Goal: Transaction & Acquisition: Purchase product/service

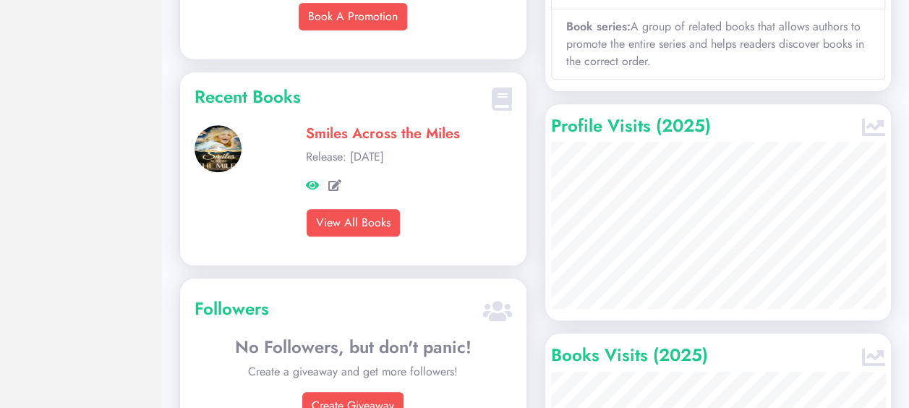
scroll to position [651, 0]
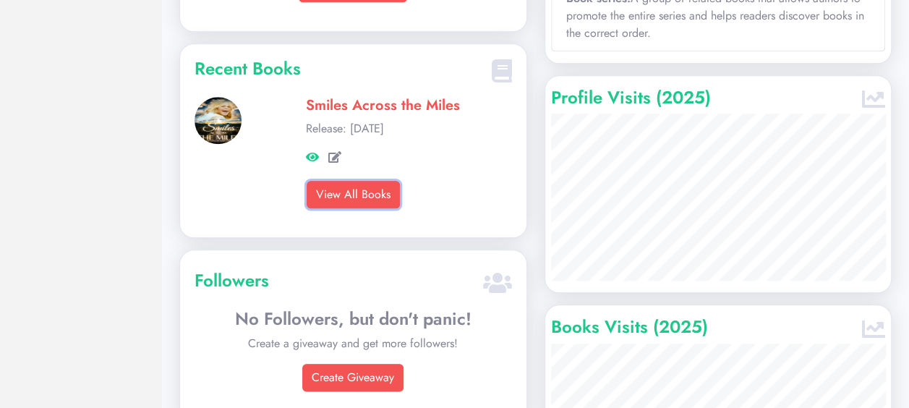
click at [366, 181] on link "View All Books" at bounding box center [352, 194] width 93 height 27
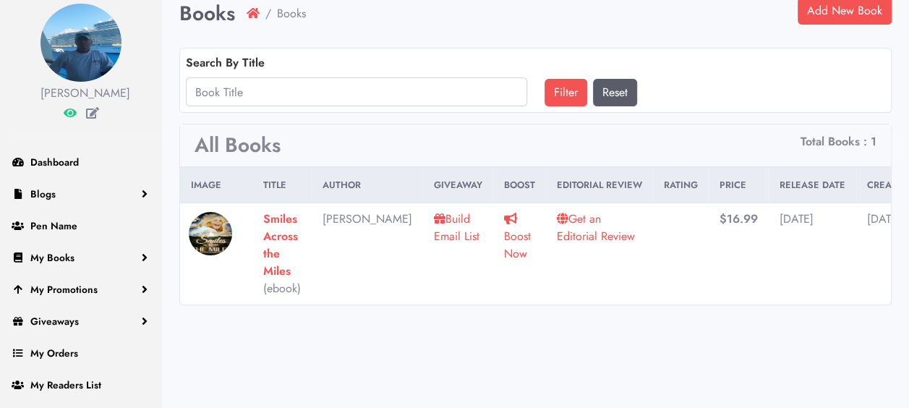
scroll to position [72, 0]
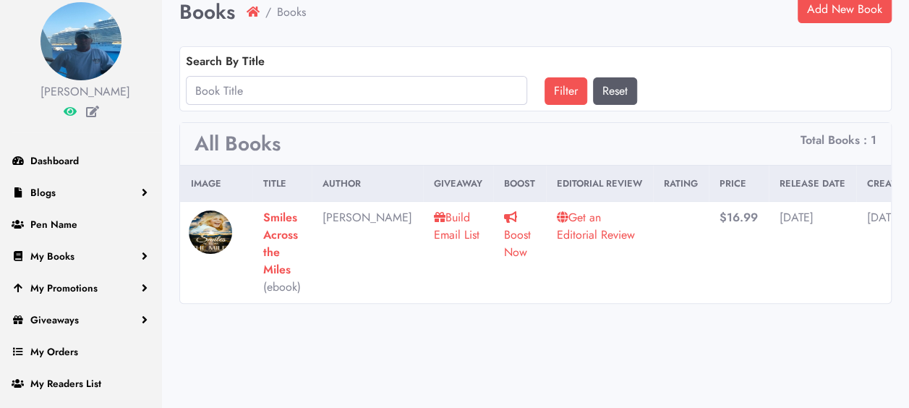
click at [504, 233] on link "Boost Now" at bounding box center [517, 234] width 27 height 51
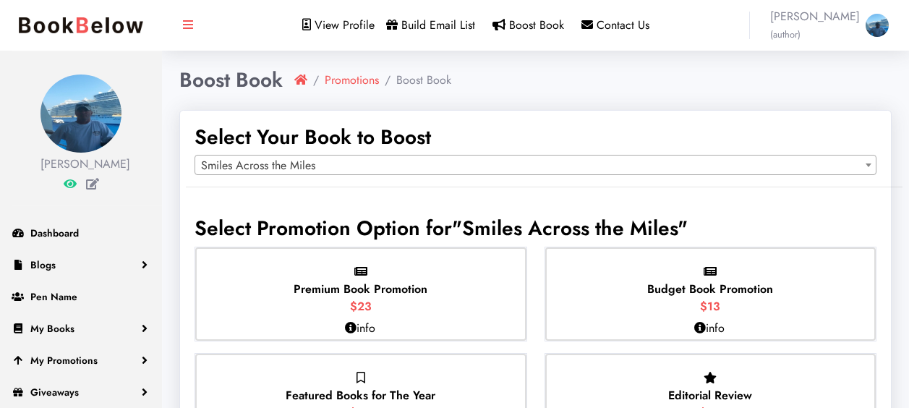
select select "149964"
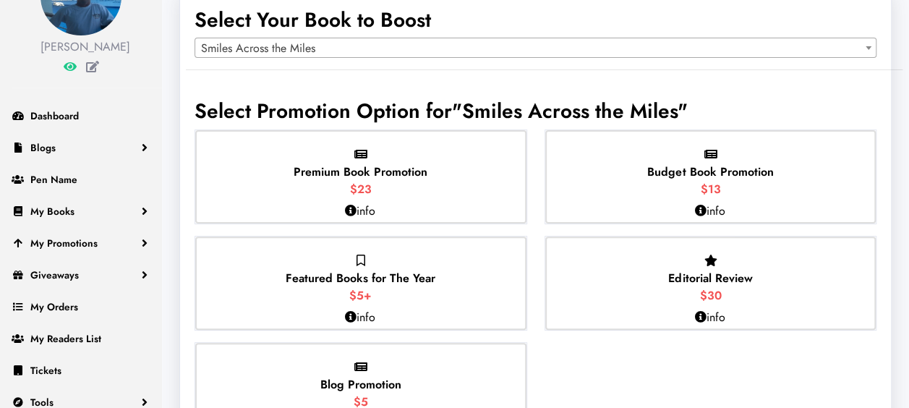
scroll to position [145, 0]
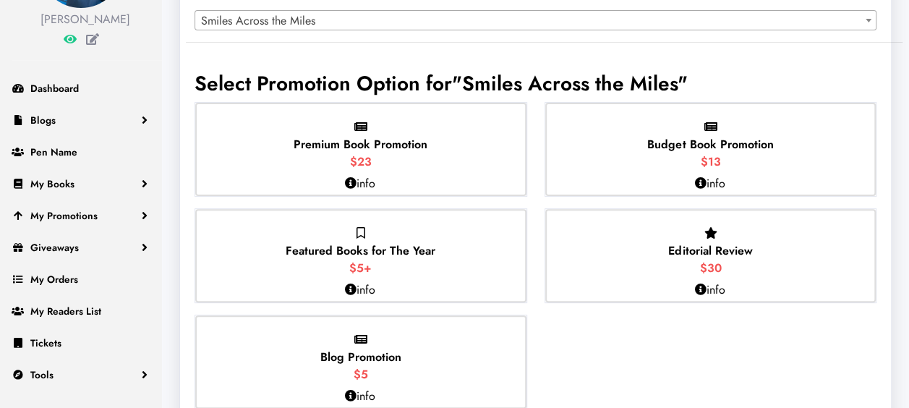
click at [431, 152] on div "Premium Book Promotion $23" at bounding box center [360, 149] width 331 height 93
click at [0, 0] on input "Premium Book Promotion $23" at bounding box center [0, 0] width 0 height 0
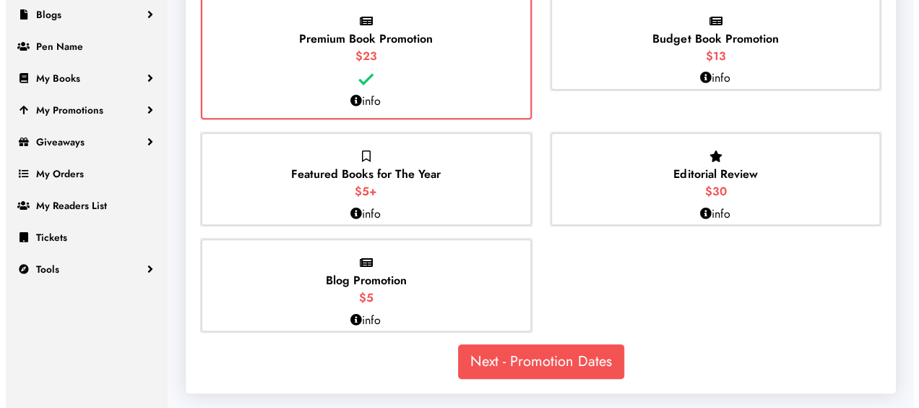
scroll to position [251, 0]
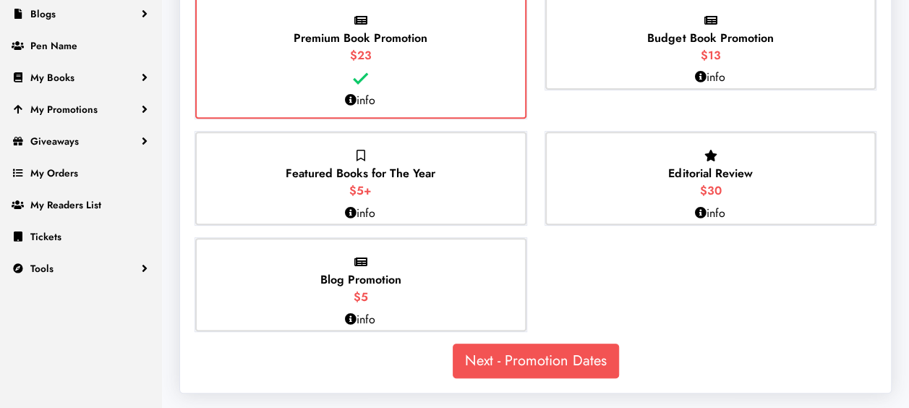
click at [353, 211] on icon at bounding box center [351, 213] width 12 height 12
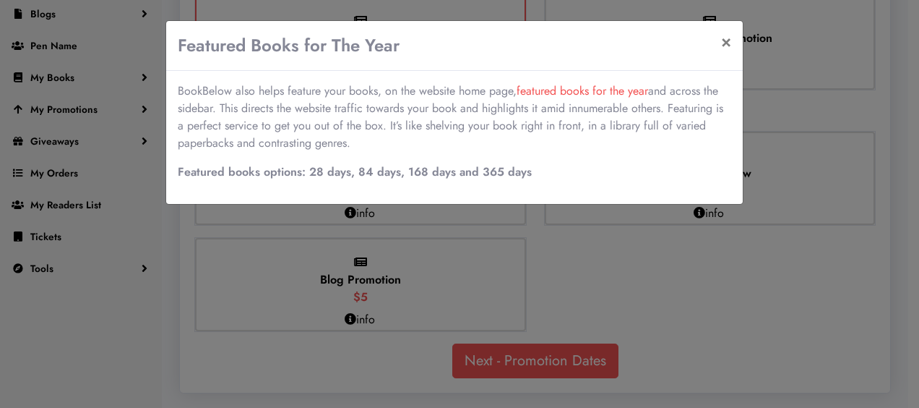
click at [415, 218] on div "Featured Books for The Year × BookBelow also helps feature your books, on the w…" at bounding box center [459, 204] width 919 height 408
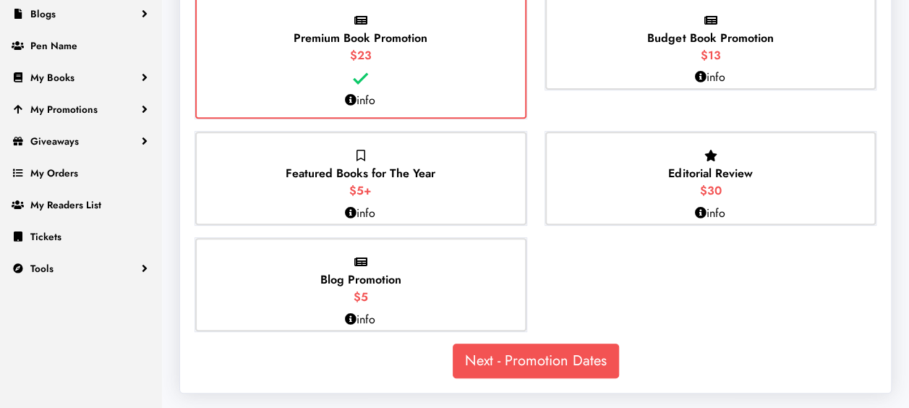
click at [415, 193] on p "Featured Books for The Year $5+" at bounding box center [361, 173] width 150 height 52
click at [0, 0] on input "Featured Books for The Year $5+" at bounding box center [0, 0] width 0 height 0
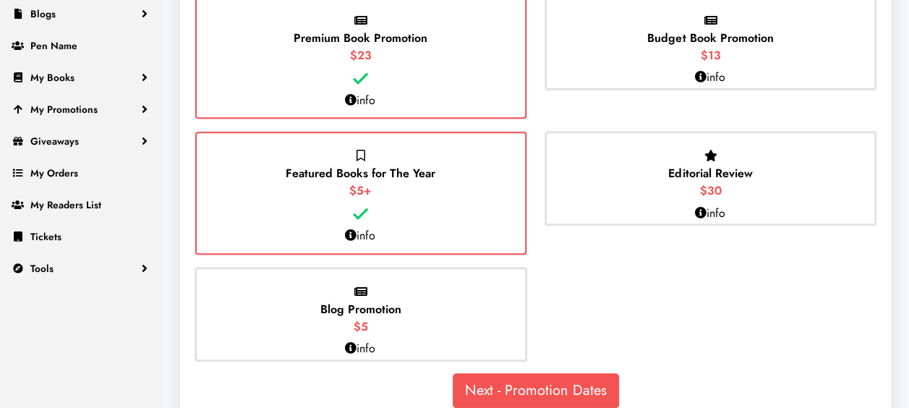
click at [697, 210] on icon at bounding box center [700, 213] width 12 height 12
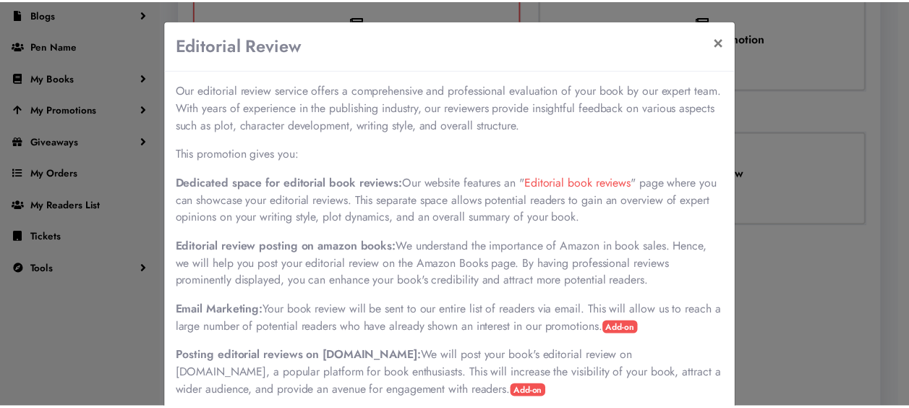
scroll to position [0, 0]
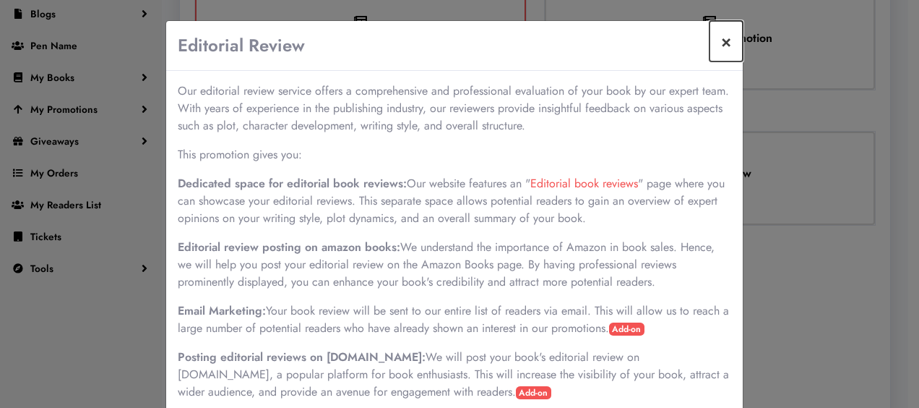
click at [716, 45] on button "×" at bounding box center [726, 41] width 33 height 40
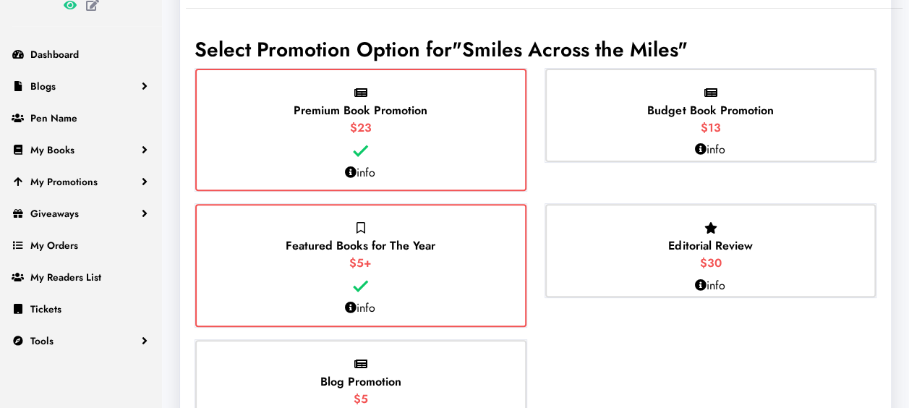
scroll to position [155, 0]
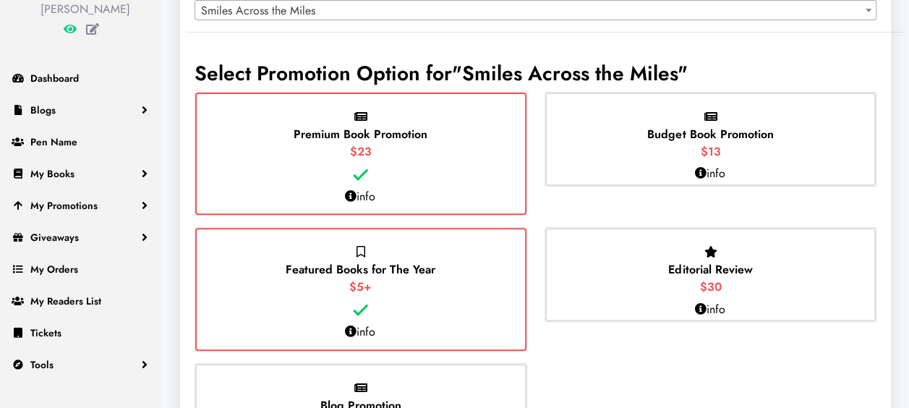
click at [633, 268] on div "Editorial Review $30" at bounding box center [710, 274] width 331 height 93
click at [0, 0] on input "Editorial Review $30" at bounding box center [0, 0] width 0 height 0
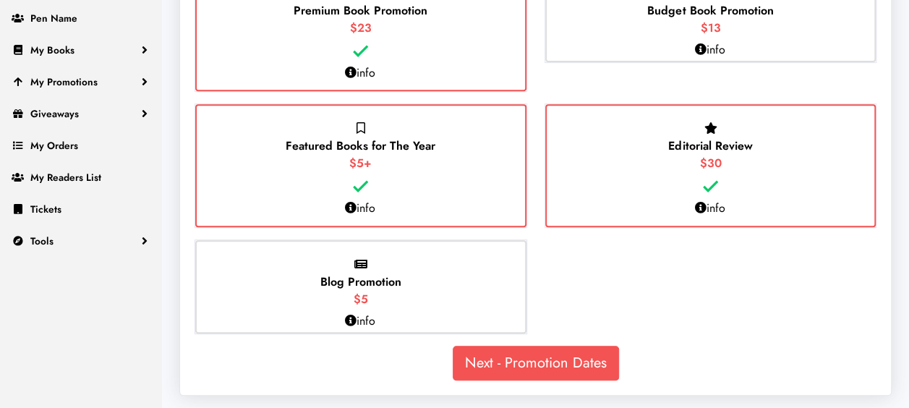
scroll to position [280, 0]
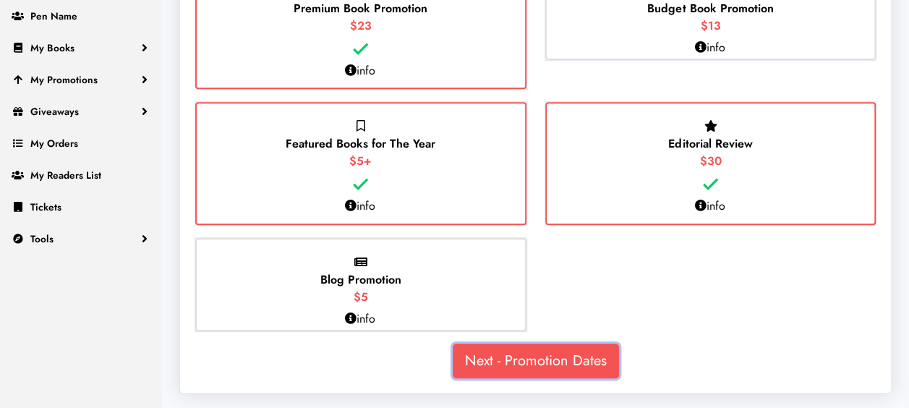
click at [547, 359] on link "Next - Promotion Dates" at bounding box center [536, 360] width 166 height 35
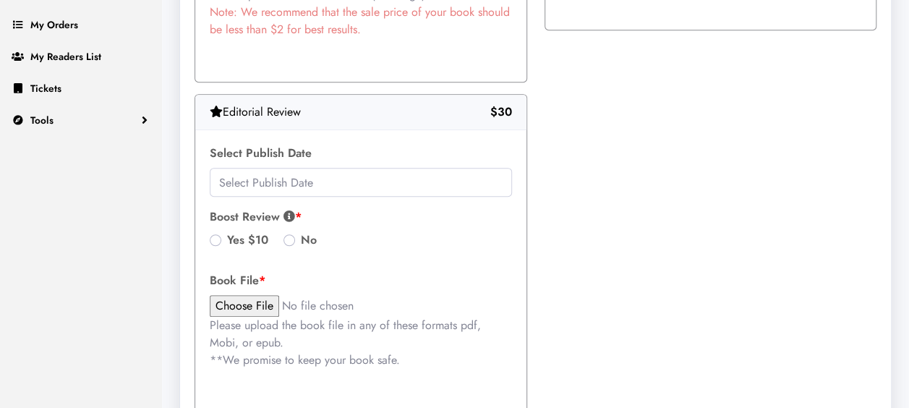
scroll to position [400, 0]
click at [289, 213] on icon at bounding box center [289, 215] width 12 height 12
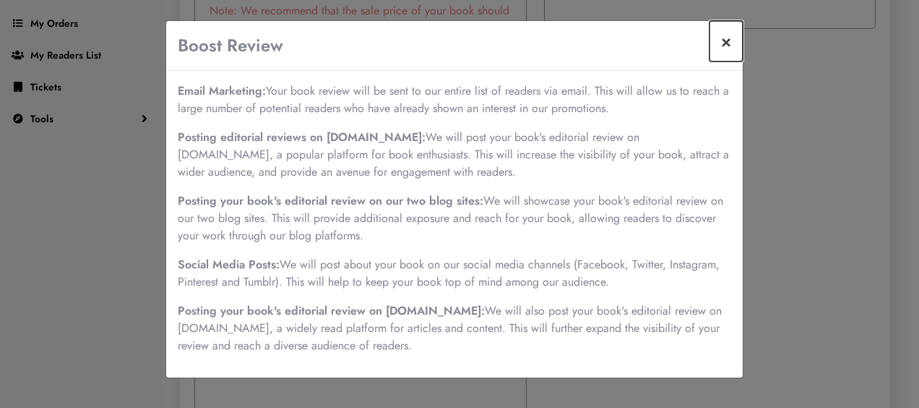
click at [730, 42] on button "×" at bounding box center [726, 41] width 33 height 40
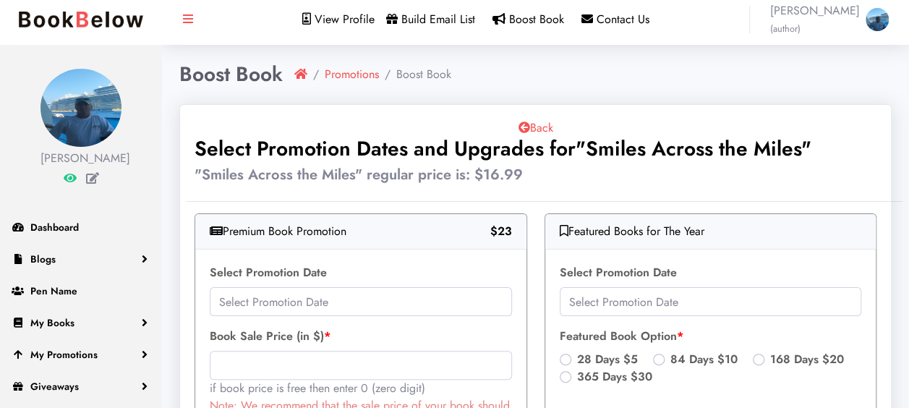
scroll to position [0, 0]
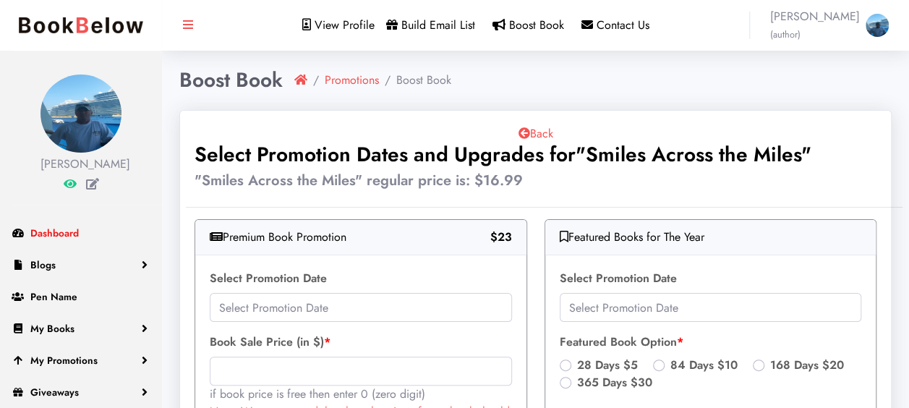
click at [38, 230] on span "Dashboard" at bounding box center [54, 233] width 48 height 14
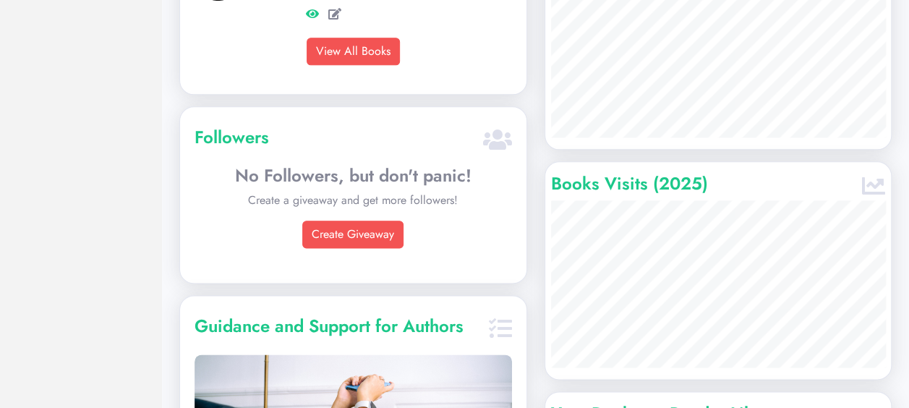
scroll to position [782, 0]
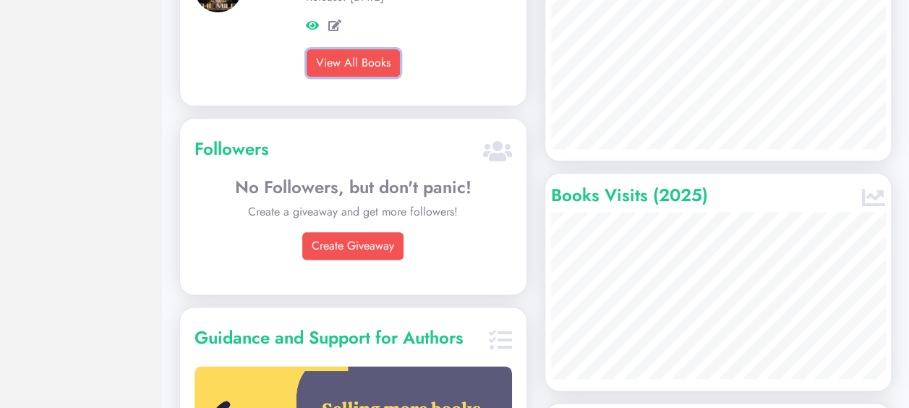
click at [347, 49] on link "View All Books" at bounding box center [352, 62] width 93 height 27
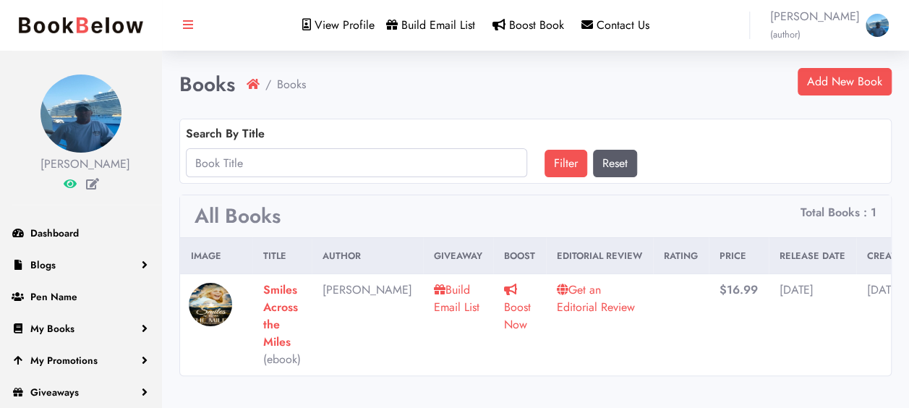
click at [557, 304] on link "Get an Editorial Review" at bounding box center [596, 298] width 78 height 34
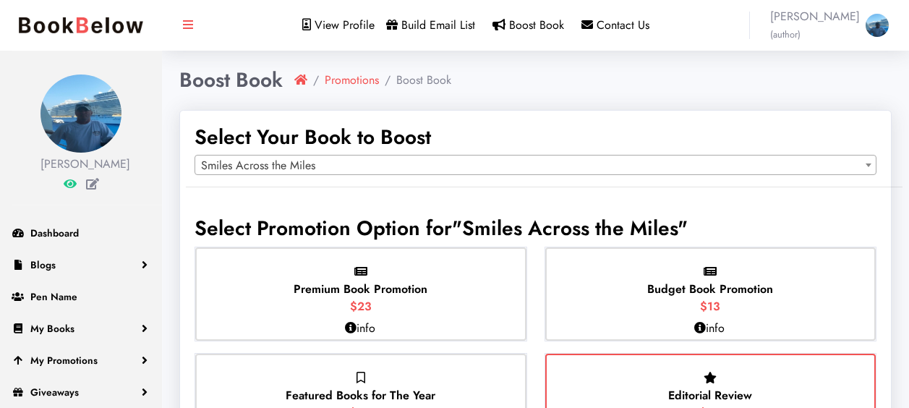
select select "149964"
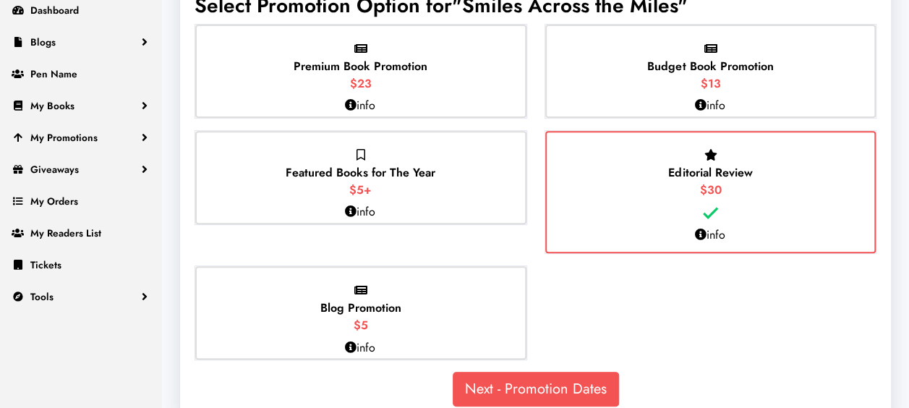
scroll to position [227, 0]
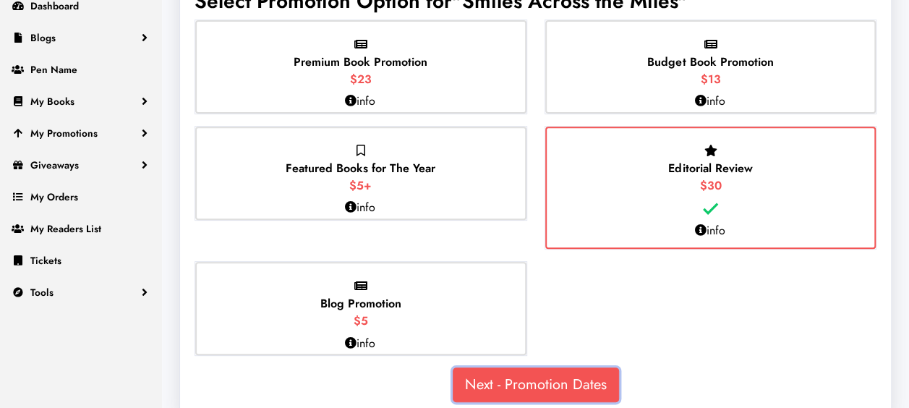
click at [528, 382] on link "Next - Promotion Dates" at bounding box center [536, 384] width 166 height 35
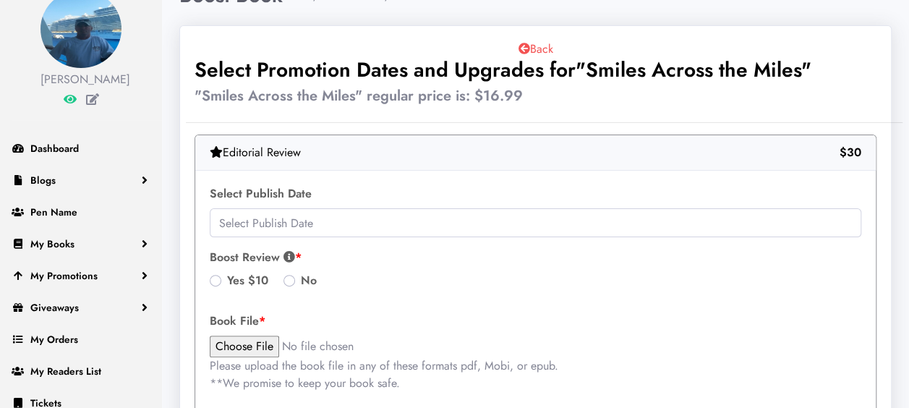
scroll to position [82, 0]
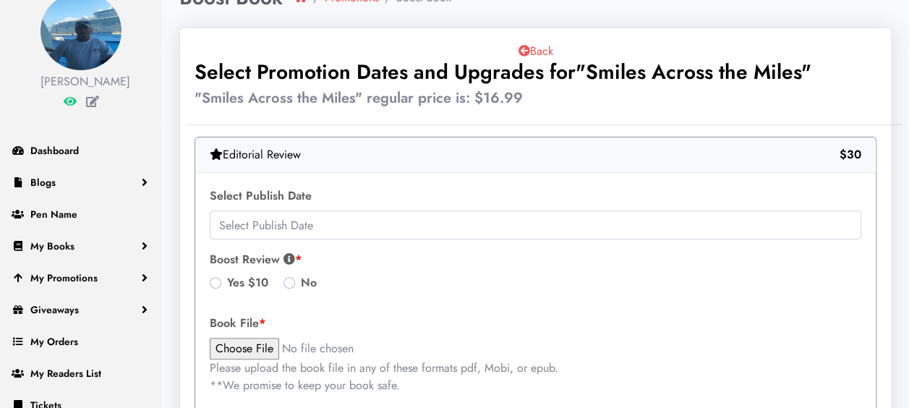
click at [227, 283] on label "Yes $10" at bounding box center [247, 282] width 41 height 17
click at [217, 283] on input "Yes $10" at bounding box center [216, 281] width 12 height 14
radio input "true"
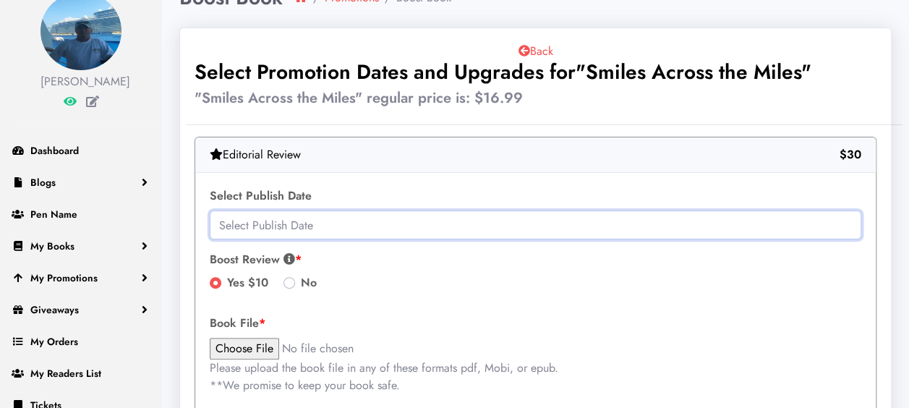
click at [325, 228] on input "text" at bounding box center [535, 224] width 651 height 29
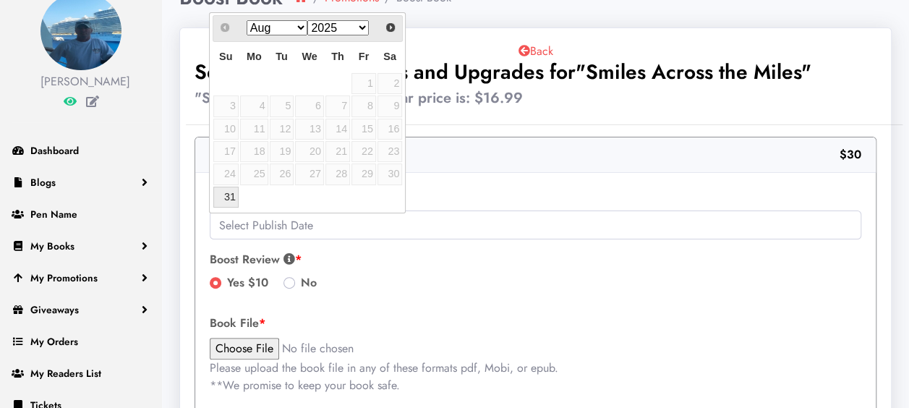
click at [299, 25] on select "Aug Sep Oct Nov Dec" at bounding box center [276, 27] width 61 height 15
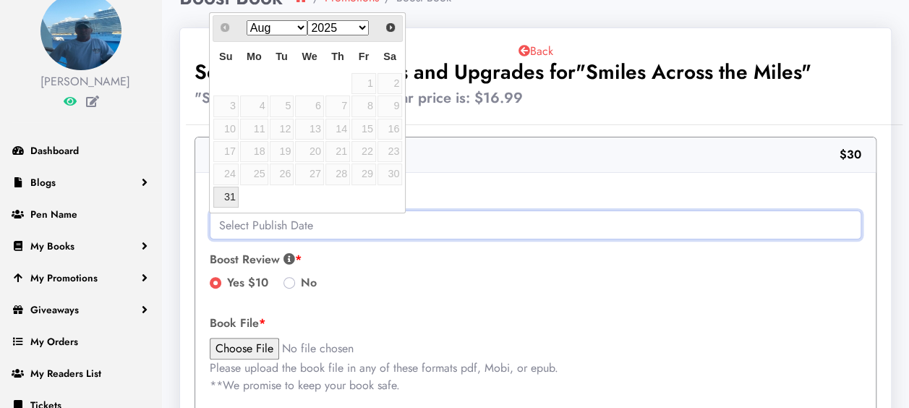
click at [436, 236] on input "text" at bounding box center [535, 224] width 651 height 29
click at [431, 229] on input "text" at bounding box center [535, 224] width 651 height 29
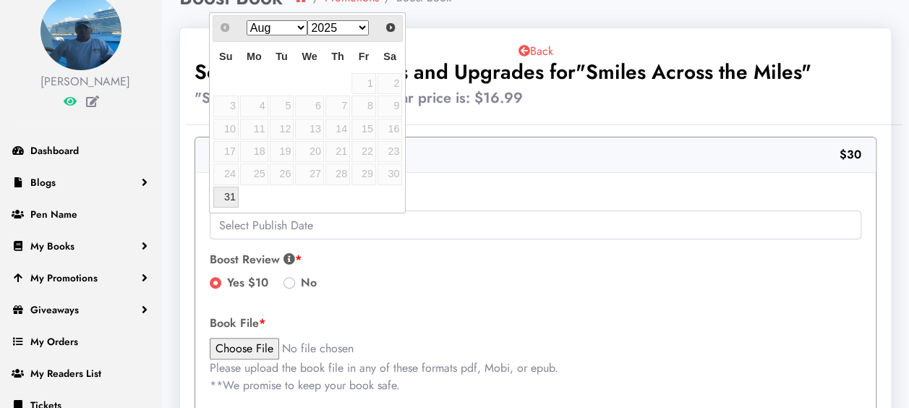
click at [298, 29] on select "Aug Sep Oct Nov Dec" at bounding box center [276, 27] width 61 height 15
click at [538, 239] on div "Select Publish Date Boost Review Email Marketing: Your book review will be sent…" at bounding box center [535, 305] width 680 height 265
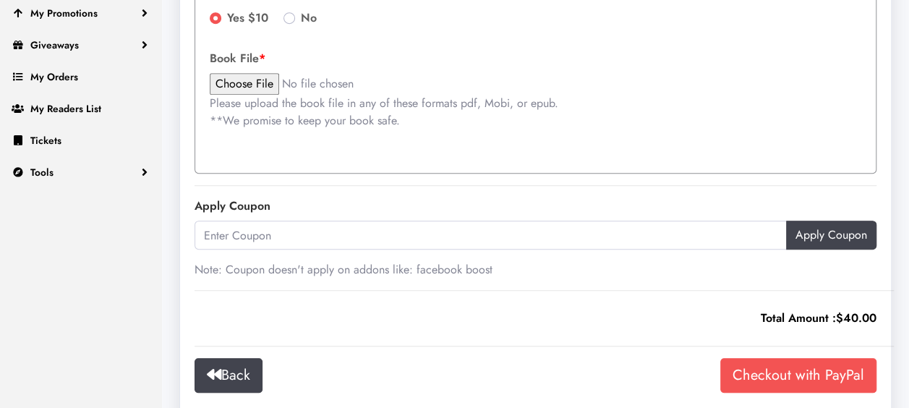
scroll to position [372, 0]
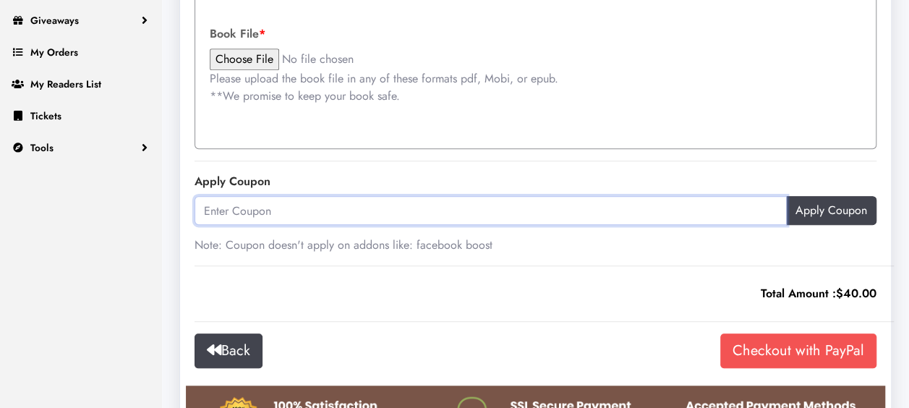
click at [279, 207] on input "text" at bounding box center [490, 210] width 592 height 29
paste input "FIRSTORDER25"
type input "FIRSTORDER25"
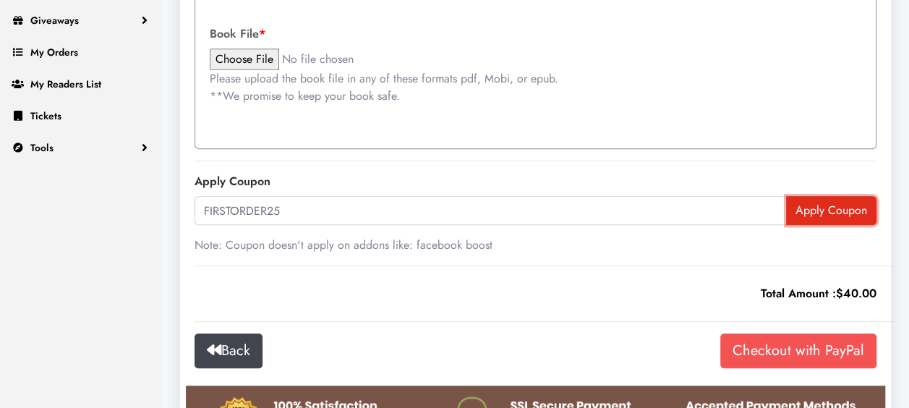
click at [834, 213] on input "Apply Coupon" at bounding box center [831, 210] width 90 height 29
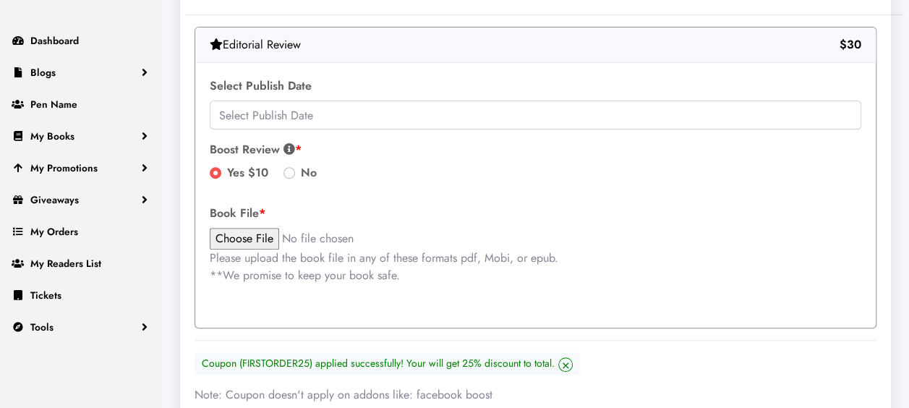
scroll to position [168, 0]
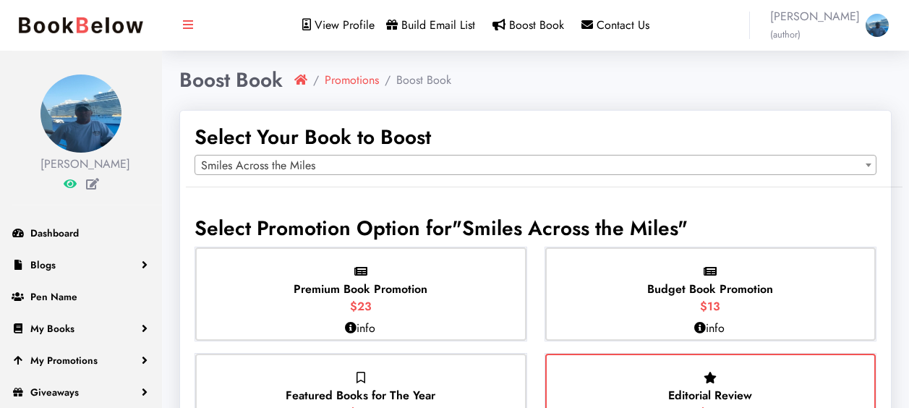
select select "149964"
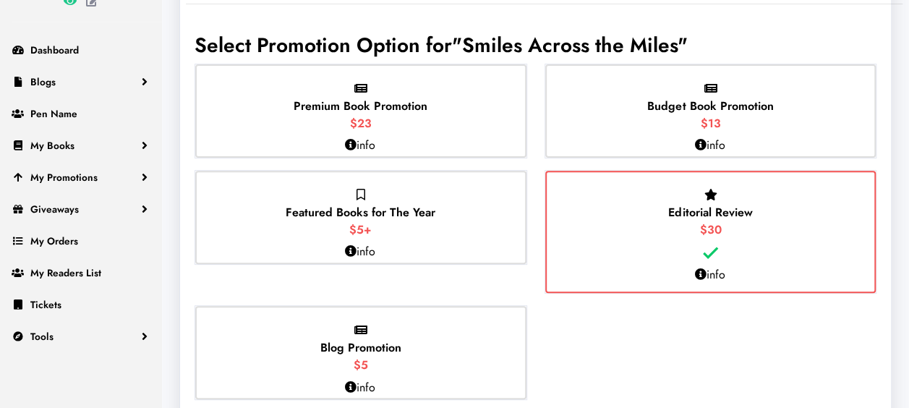
scroll to position [251, 0]
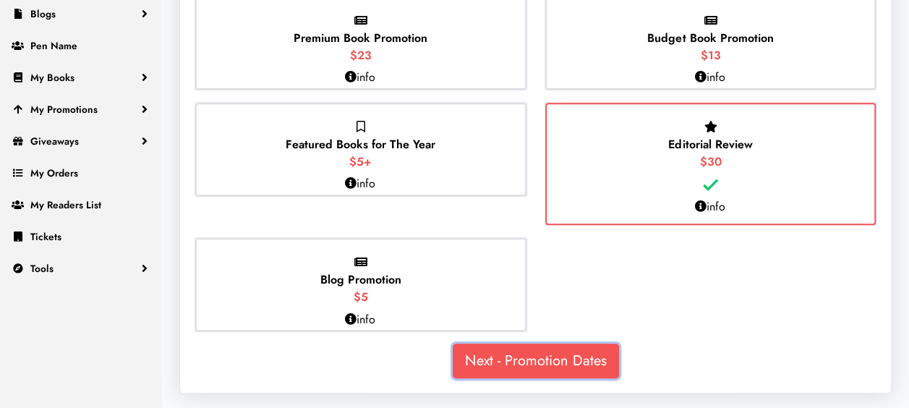
click at [578, 363] on link "Next - Promotion Dates" at bounding box center [536, 360] width 166 height 35
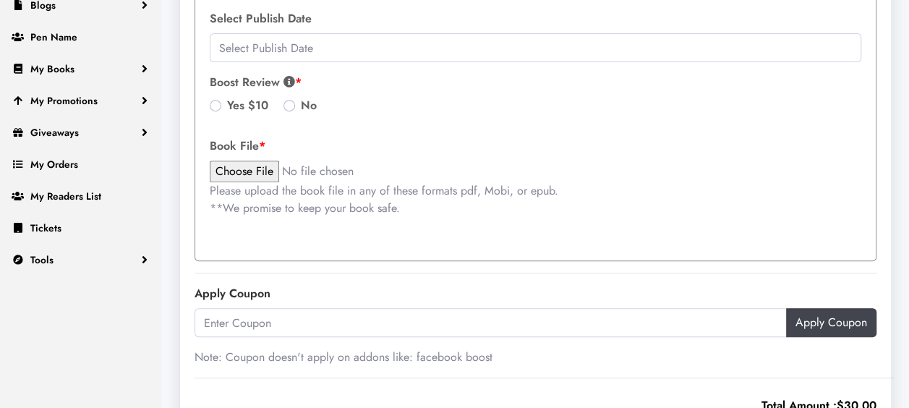
scroll to position [275, 0]
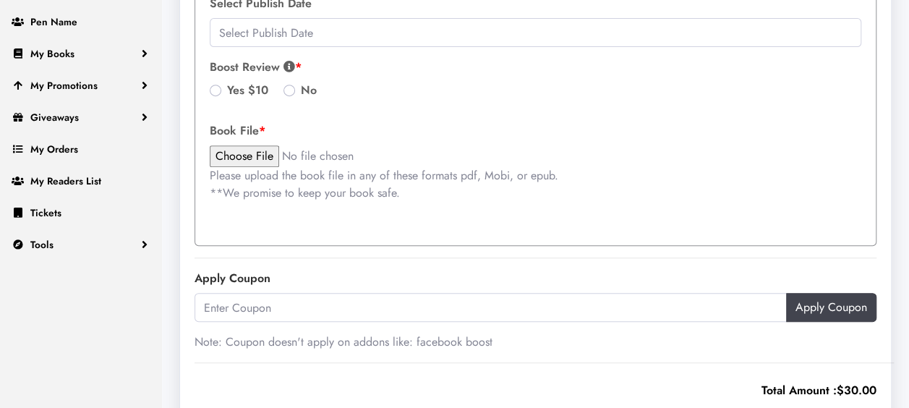
click at [227, 90] on label "Yes $10" at bounding box center [247, 90] width 41 height 17
click at [218, 90] on input "Yes $10" at bounding box center [216, 89] width 12 height 14
radio input "true"
click at [252, 156] on input "file" at bounding box center [333, 156] width 246 height 22
type input "C:\fakepath\SATM Final.epub"
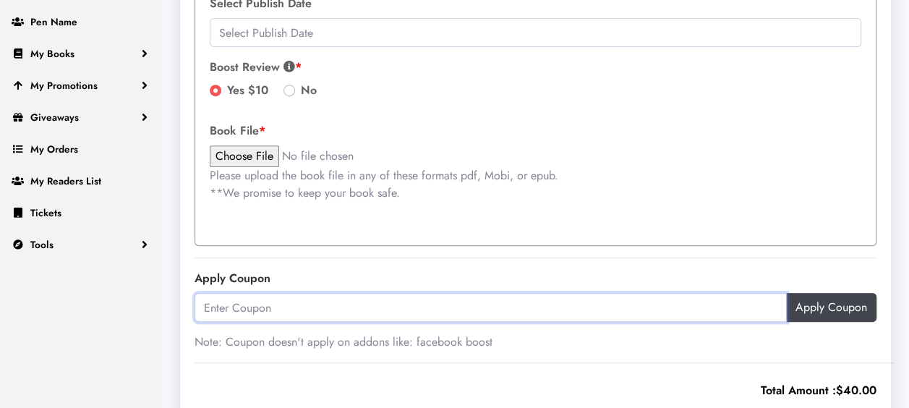
click at [445, 303] on input "text" at bounding box center [490, 307] width 592 height 29
paste input "FIRSTORDER25"
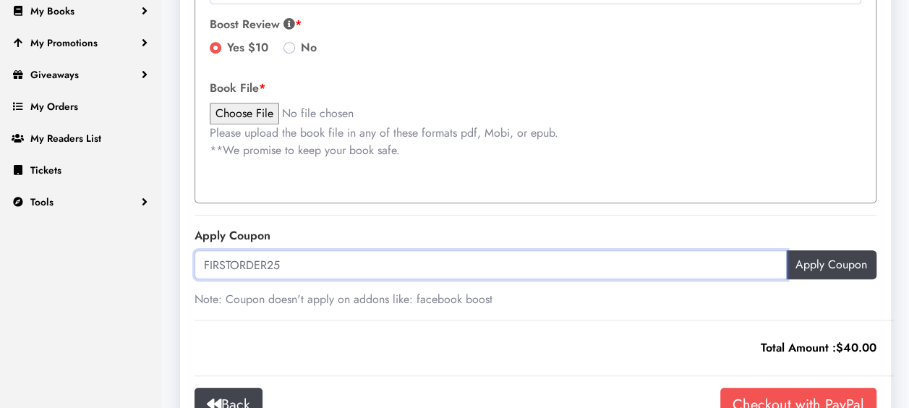
scroll to position [323, 0]
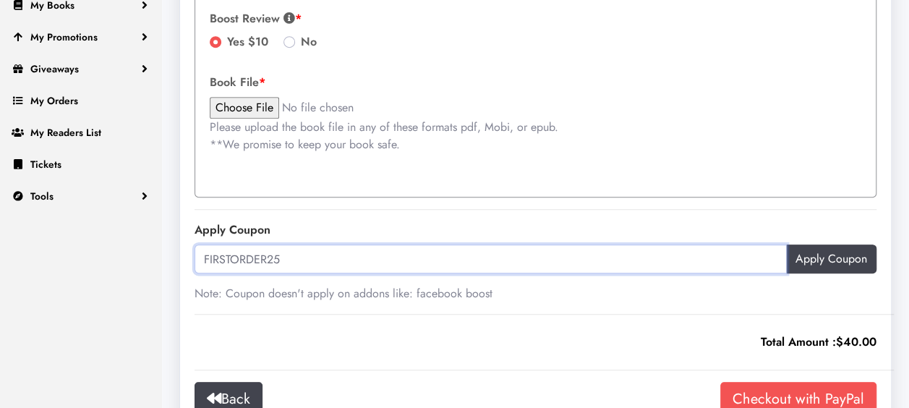
type input "FIRSTORDER25"
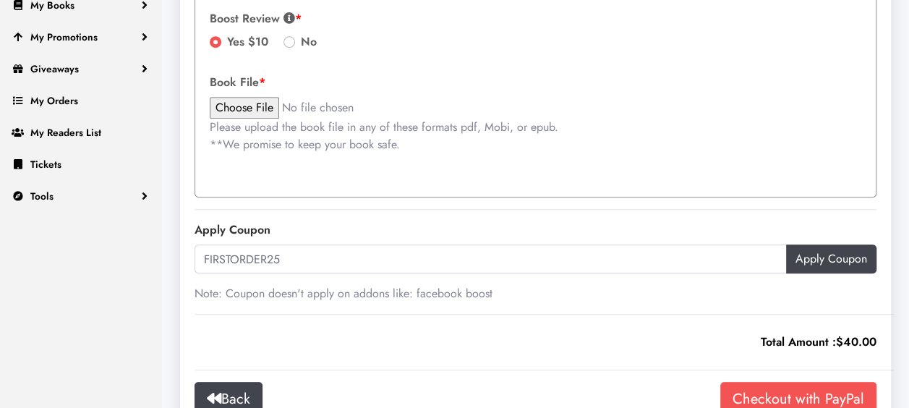
click at [252, 121] on p "Please upload the book file in any of these formats pdf, Mobi, or epub. **We pr…" at bounding box center [535, 136] width 651 height 35
click at [249, 107] on input "file" at bounding box center [333, 108] width 246 height 22
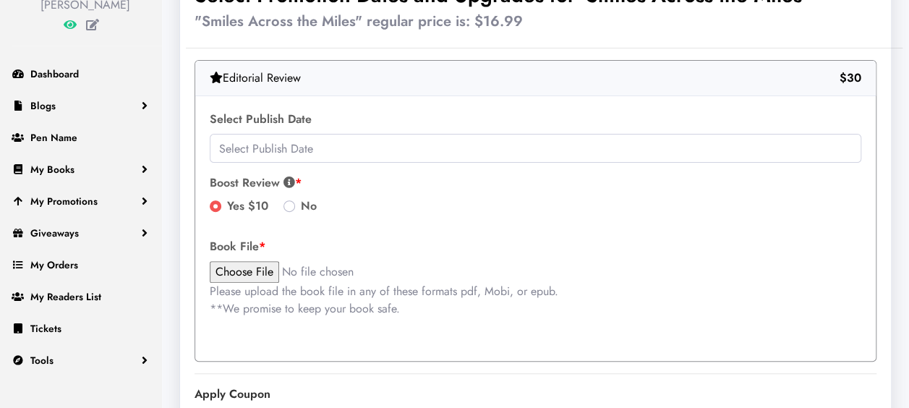
scroll to position [155, 0]
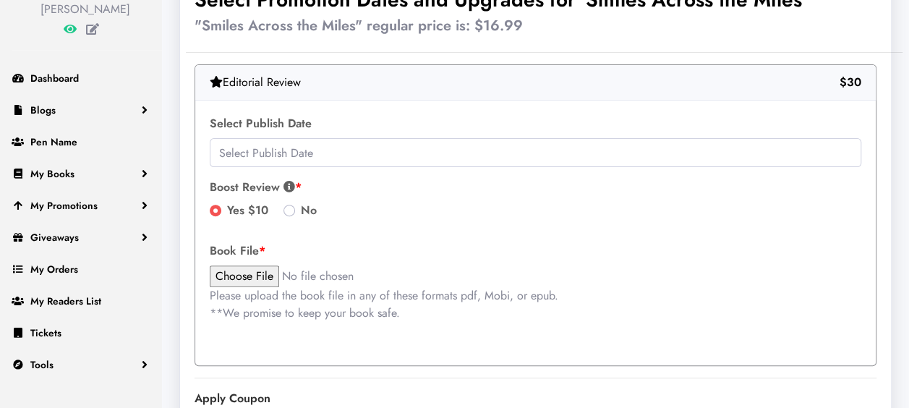
click at [286, 185] on icon at bounding box center [289, 187] width 12 height 12
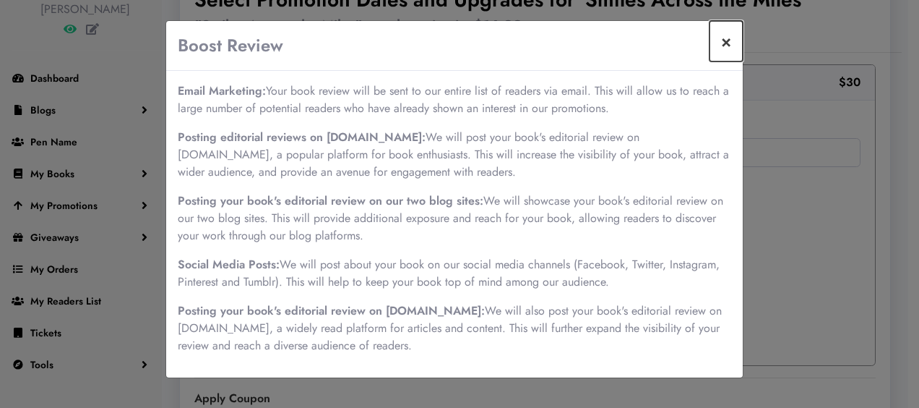
click at [727, 48] on button "×" at bounding box center [726, 41] width 33 height 40
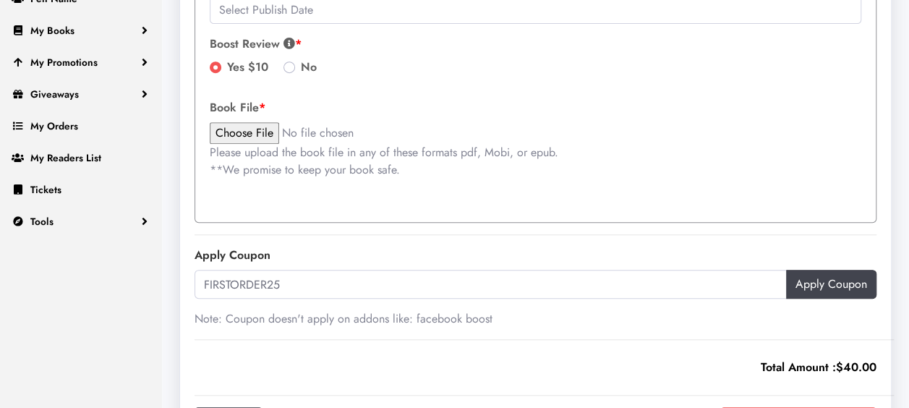
scroll to position [299, 0]
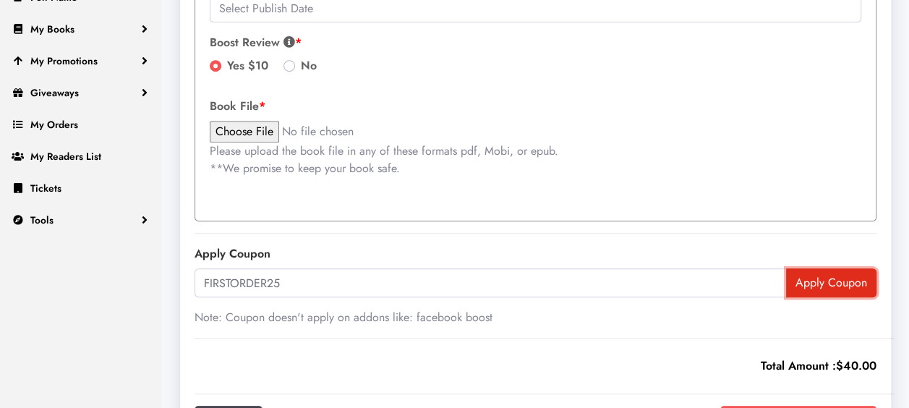
click at [815, 283] on input "Apply Coupon" at bounding box center [831, 282] width 90 height 29
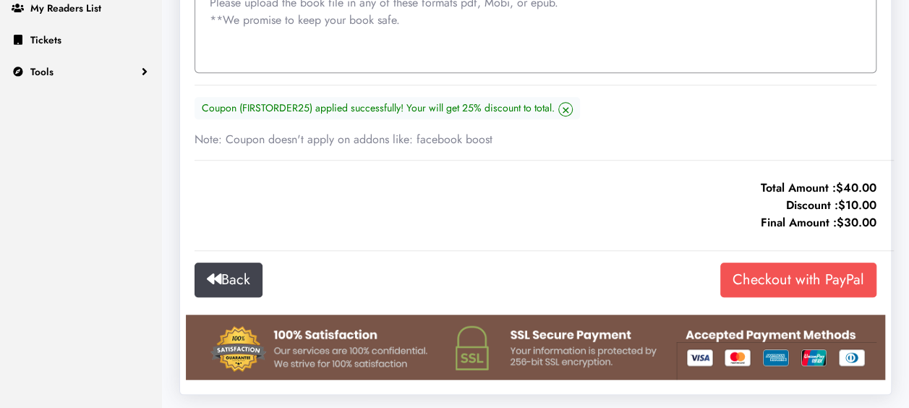
scroll to position [449, 0]
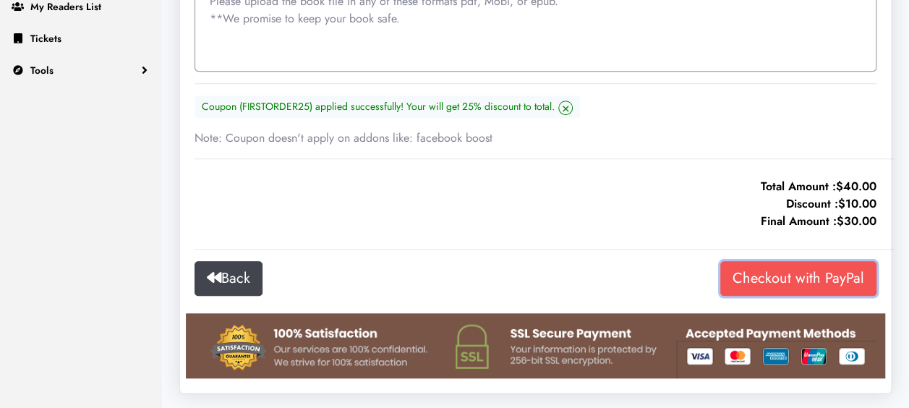
click at [784, 278] on input "Checkout with PayPal" at bounding box center [798, 278] width 156 height 35
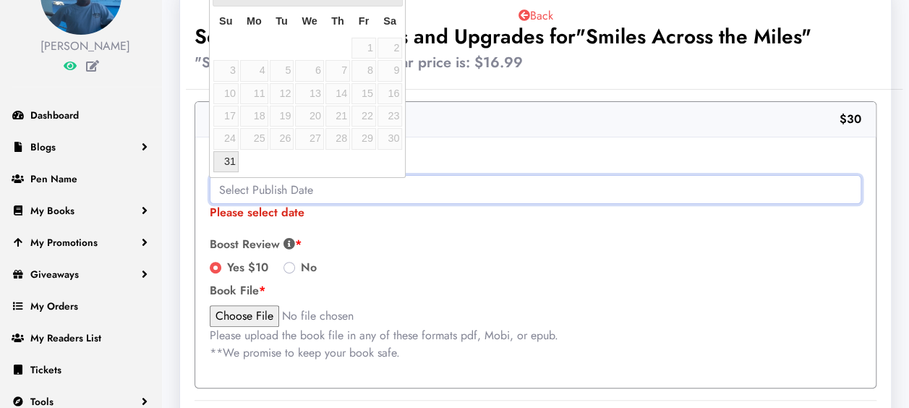
scroll to position [126, 0]
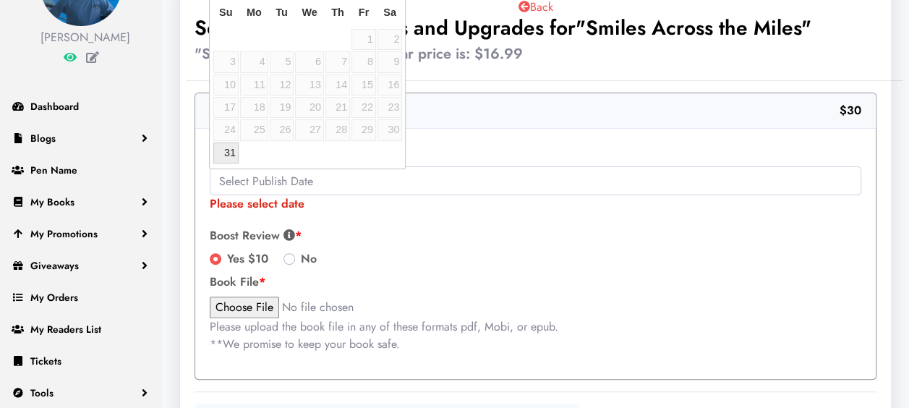
click at [221, 150] on link "31" at bounding box center [225, 152] width 25 height 21
type input "2025-08-31"
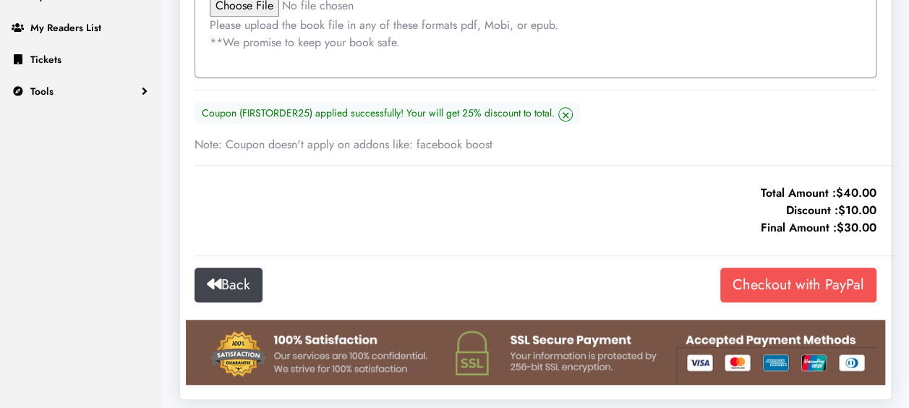
scroll to position [434, 0]
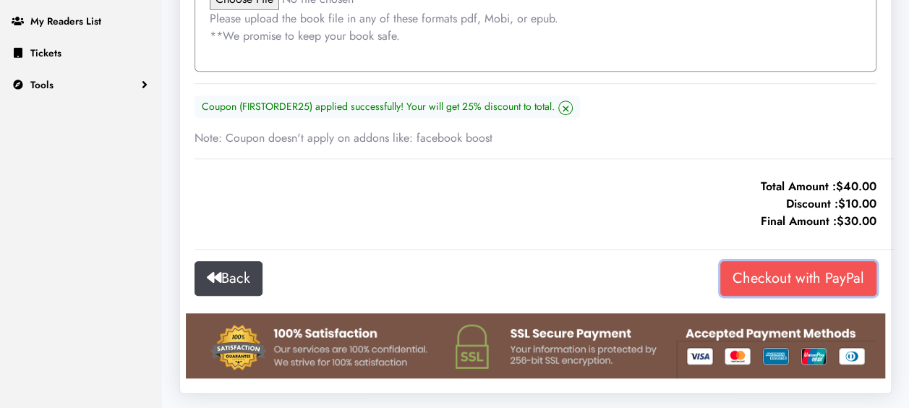
click at [784, 275] on input "Checkout with PayPal" at bounding box center [798, 278] width 156 height 35
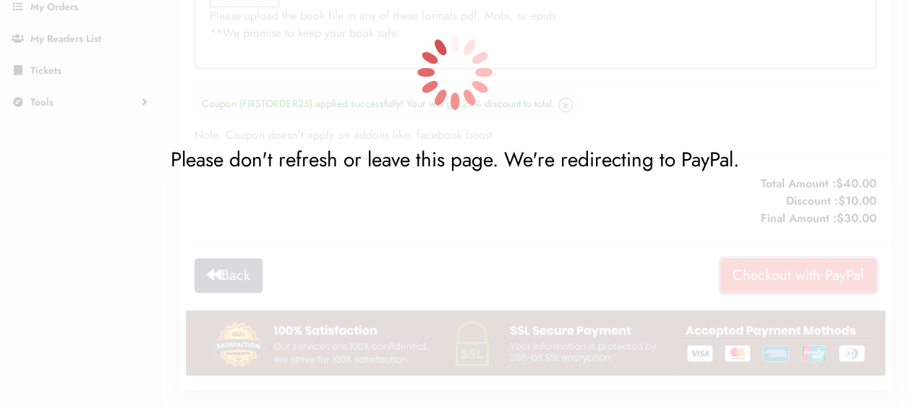
scroll to position [414, 0]
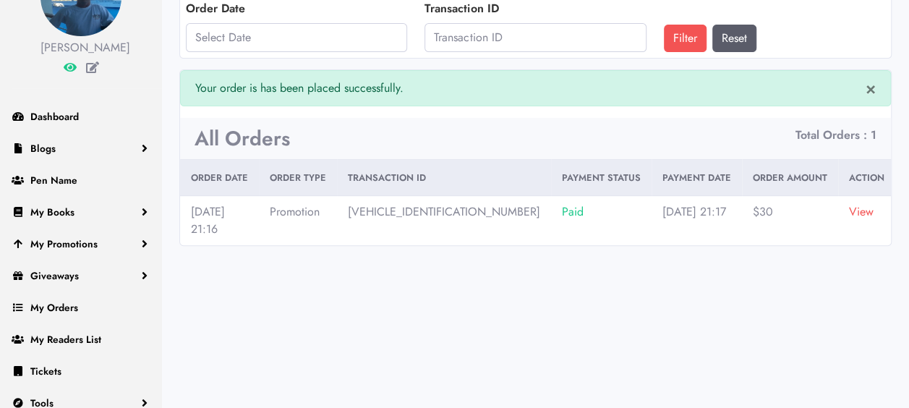
scroll to position [120, 0]
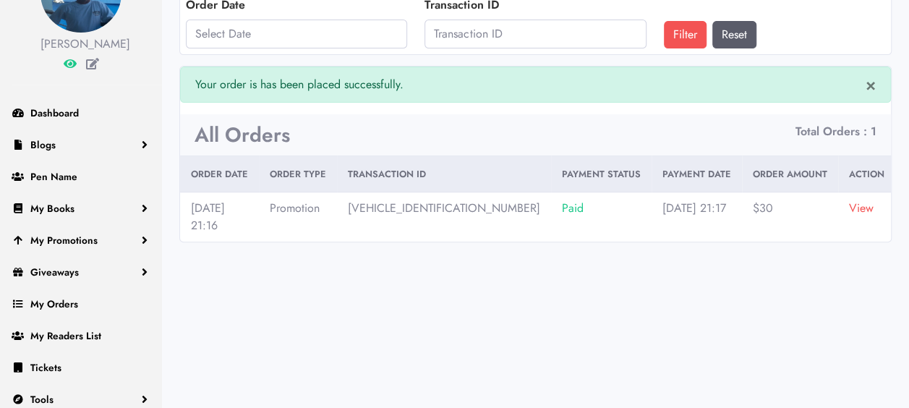
click at [854, 205] on link "View" at bounding box center [861, 208] width 25 height 17
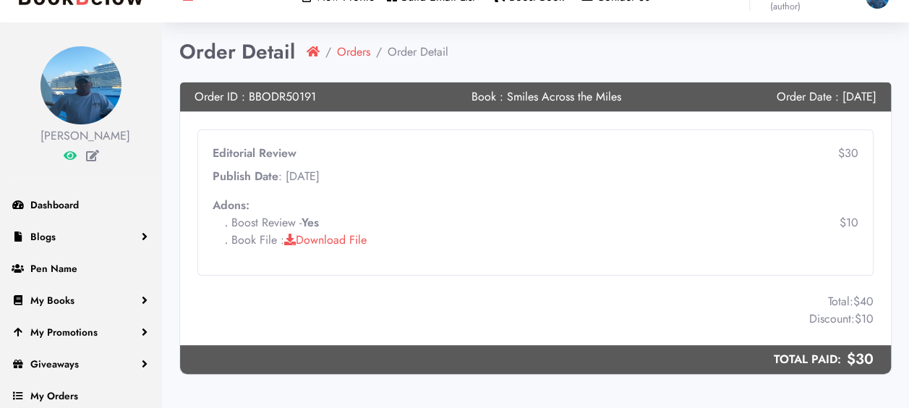
scroll to position [48, 0]
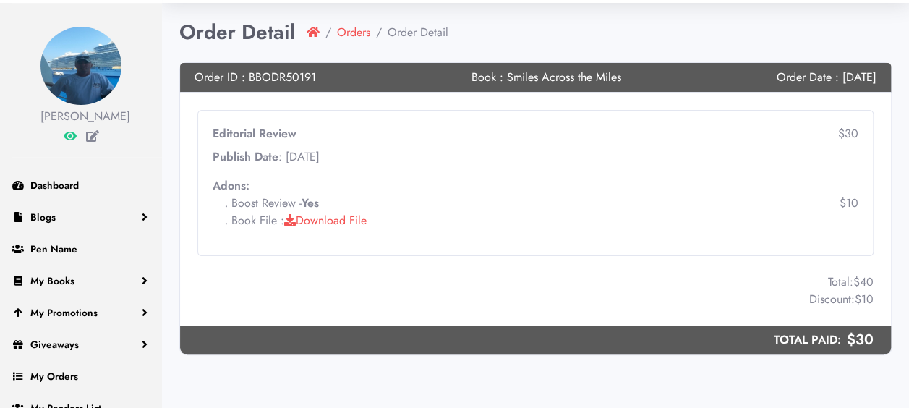
click at [344, 213] on link "Download File" at bounding box center [325, 220] width 82 height 17
click at [779, 167] on div "Editorial Review $30 Publish Date : Aug 31, 2025 Adons: . Yes ." at bounding box center [536, 177] width 646 height 104
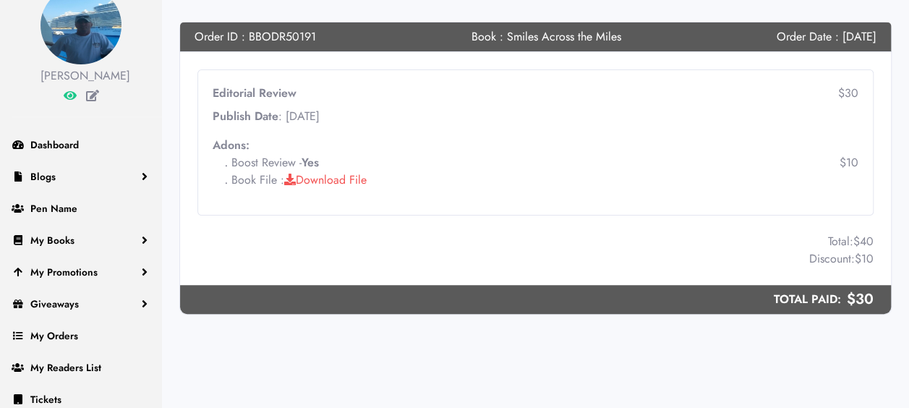
scroll to position [0, 0]
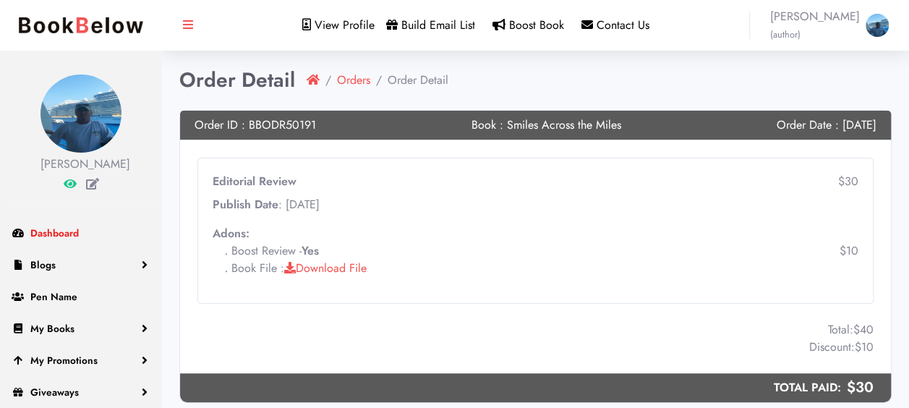
click at [45, 227] on span "Dashboard" at bounding box center [54, 233] width 48 height 14
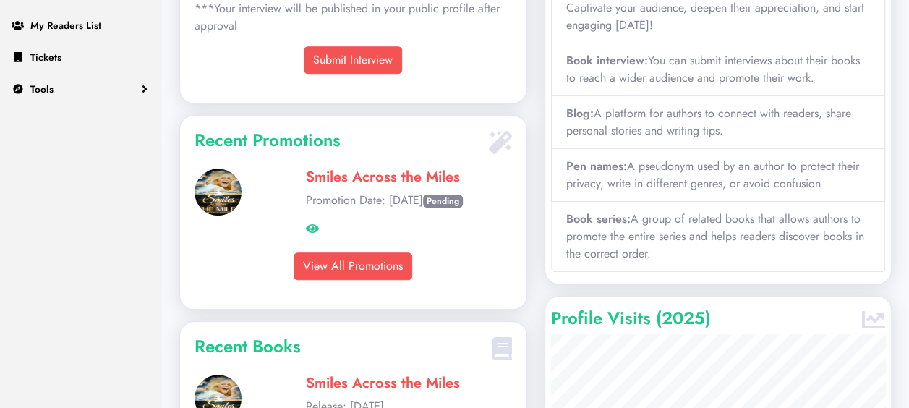
scroll to position [434, 0]
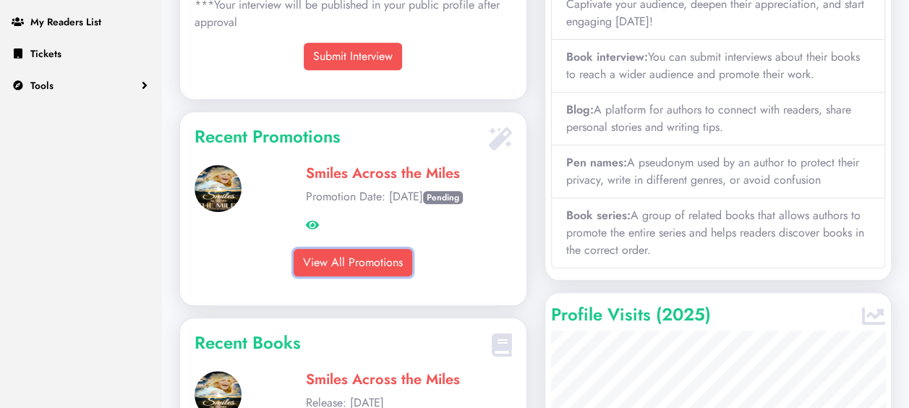
click at [383, 249] on link "View All Promotions" at bounding box center [352, 262] width 119 height 27
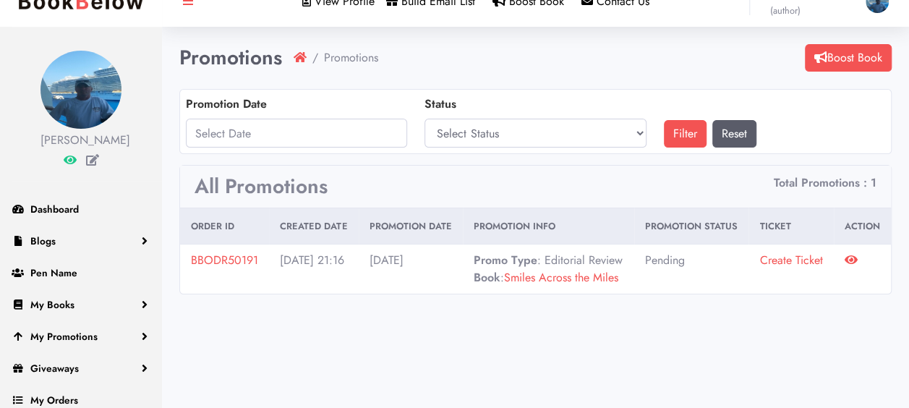
scroll to position [48, 0]
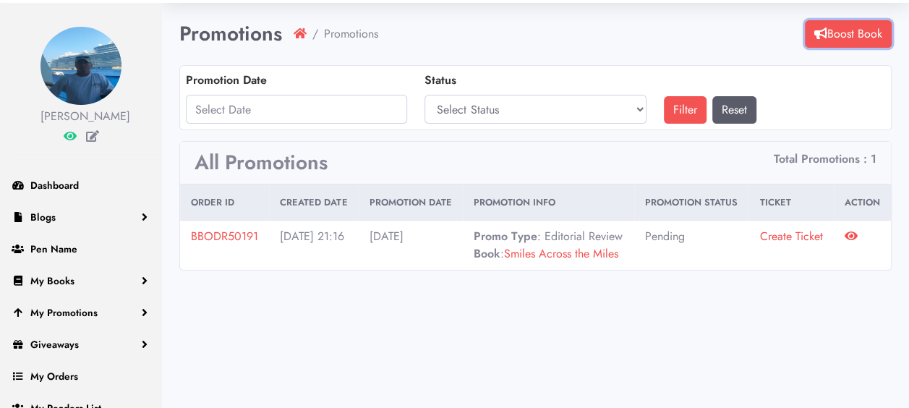
click at [865, 33] on link "Boost Book" at bounding box center [848, 33] width 87 height 27
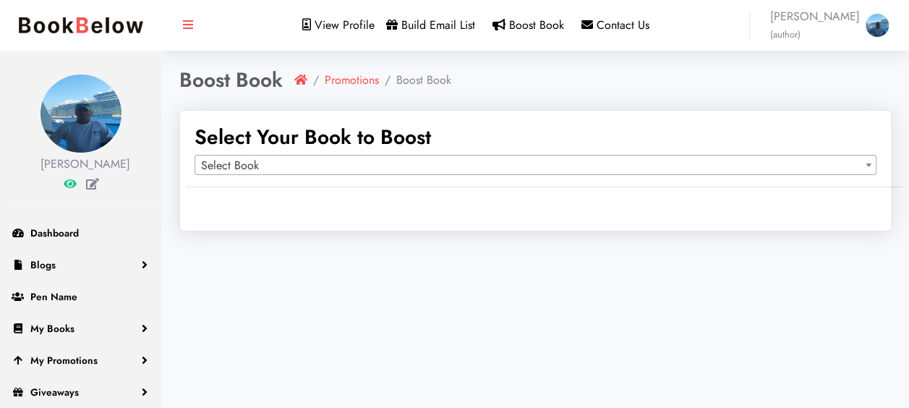
click at [298, 167] on span "Select Book" at bounding box center [535, 165] width 680 height 20
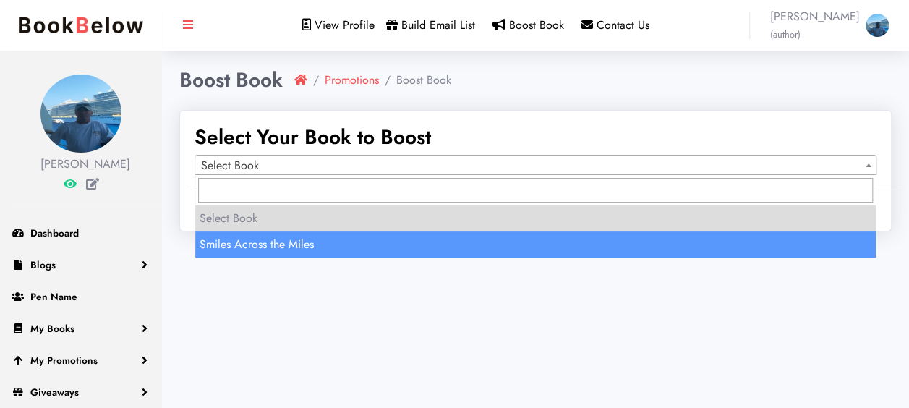
select select "149964"
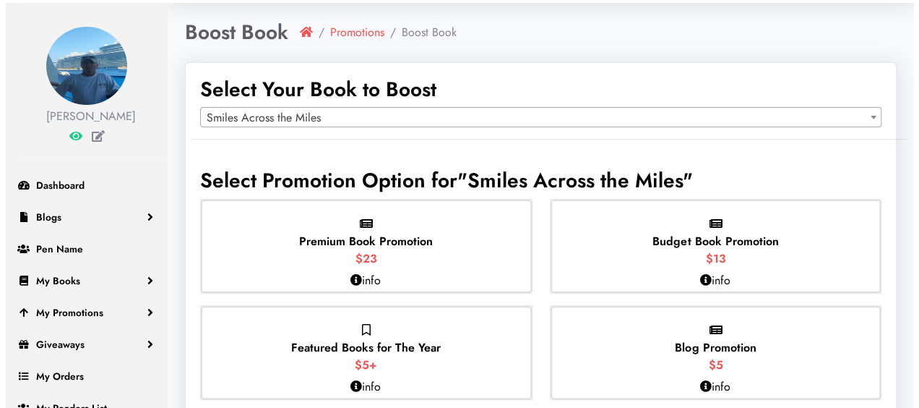
scroll to position [120, 0]
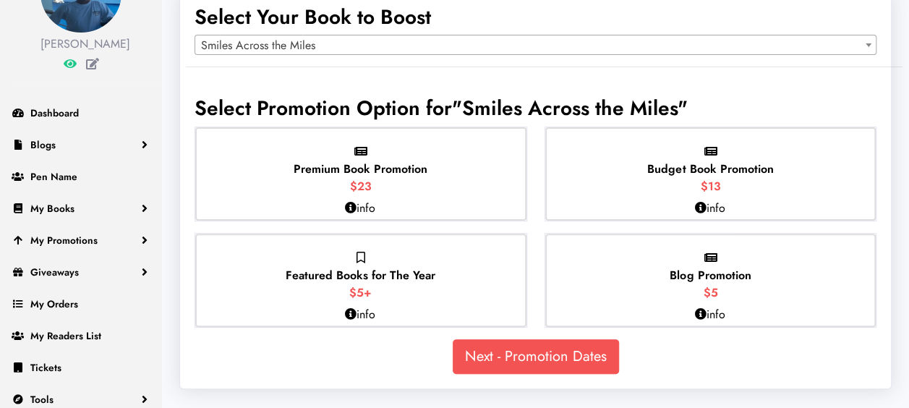
click at [668, 179] on p "Budget Book Promotion $13" at bounding box center [710, 169] width 126 height 52
click at [0, 0] on input "Budget Book Promotion $13" at bounding box center [0, 0] width 0 height 0
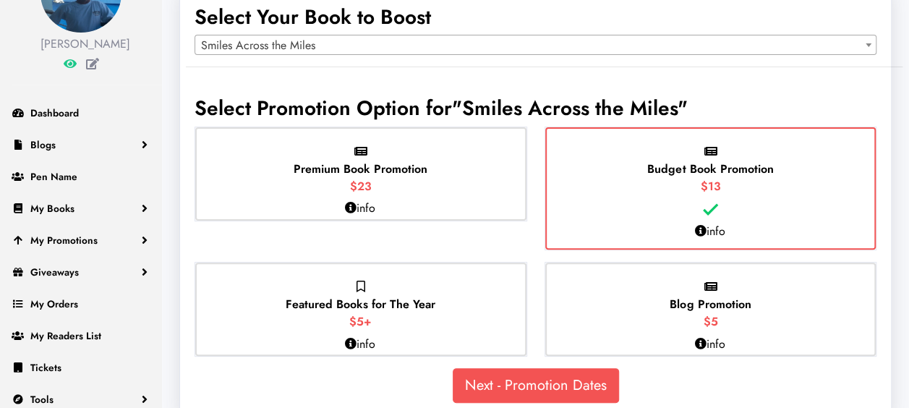
click at [700, 233] on icon at bounding box center [700, 231] width 12 height 12
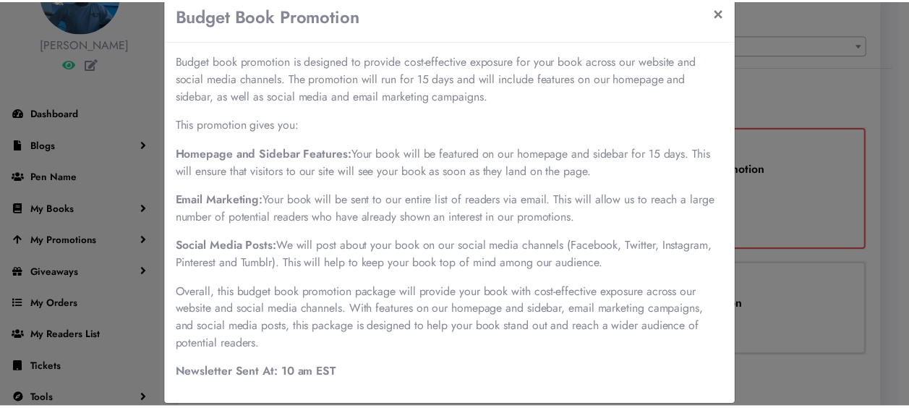
scroll to position [48, 0]
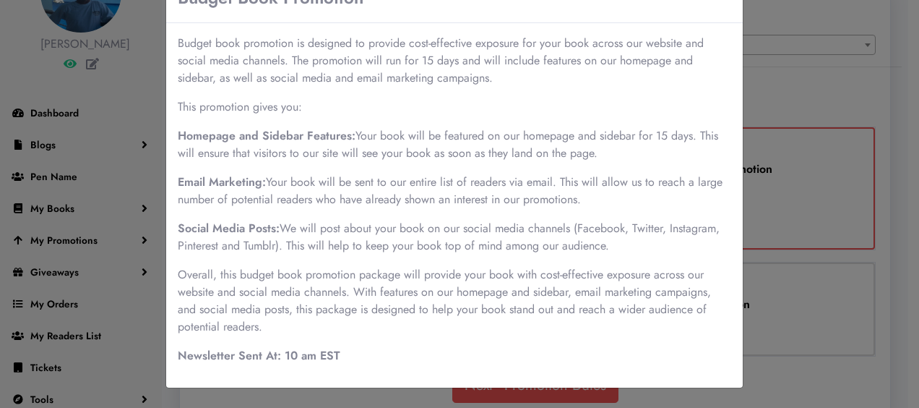
click at [828, 83] on div "Budget Book Promotion × Budget book promotion is designed to provide cost-effec…" at bounding box center [459, 204] width 919 height 408
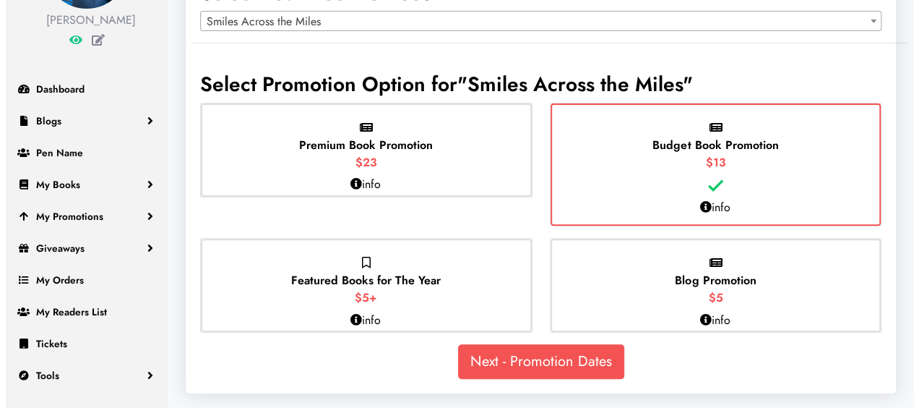
scroll to position [145, 0]
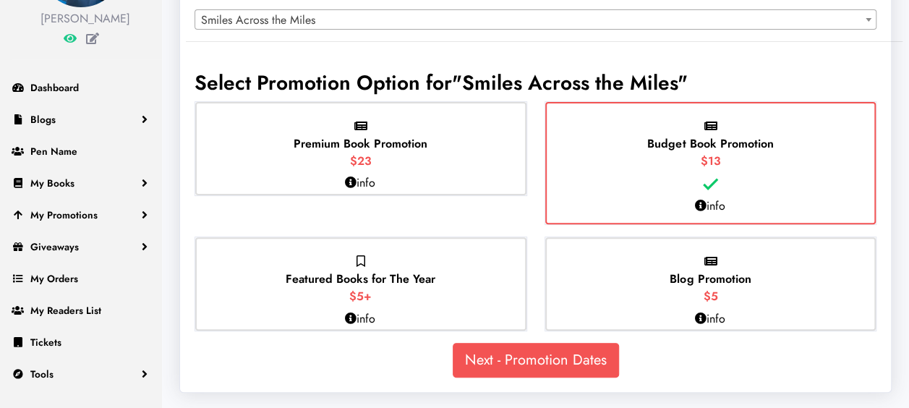
click at [354, 183] on icon at bounding box center [351, 182] width 12 height 12
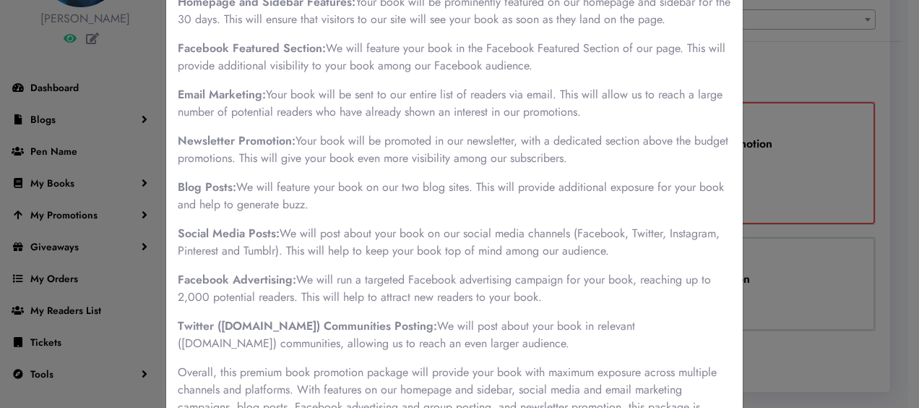
scroll to position [217, 0]
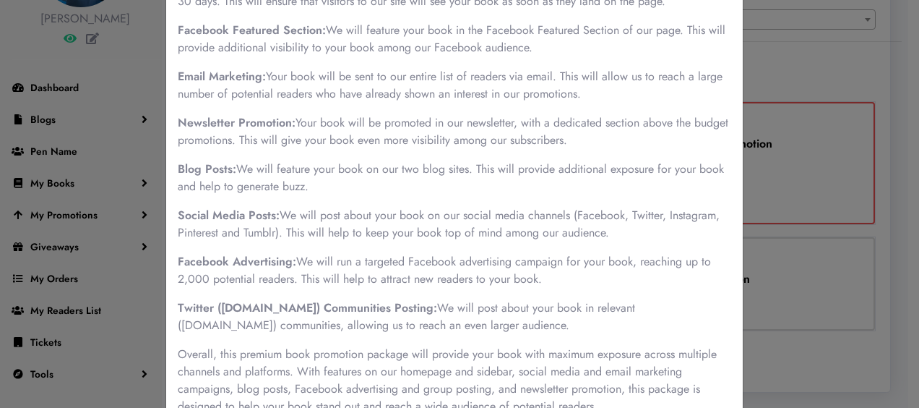
click at [797, 278] on div "Premium Book Promotion × Premium book promotion is designed to provide maximum …" at bounding box center [459, 204] width 919 height 408
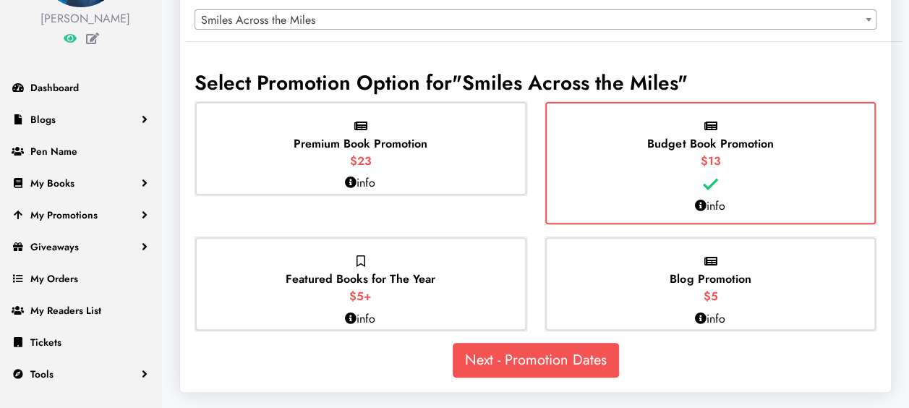
click at [701, 208] on icon at bounding box center [700, 206] width 12 height 12
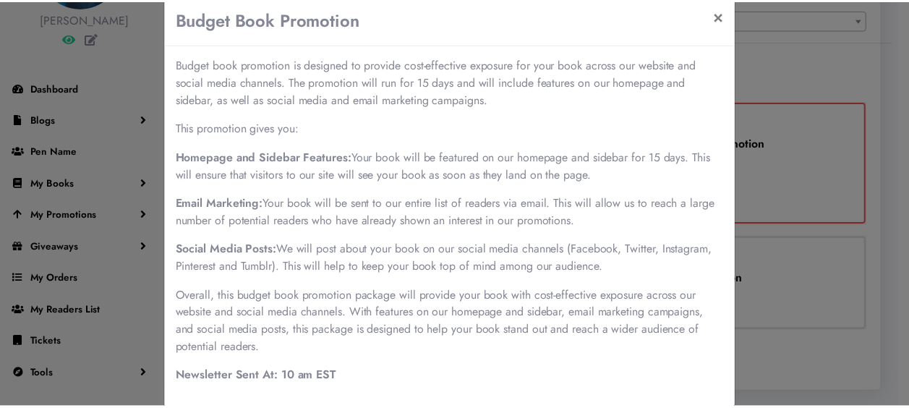
scroll to position [0, 0]
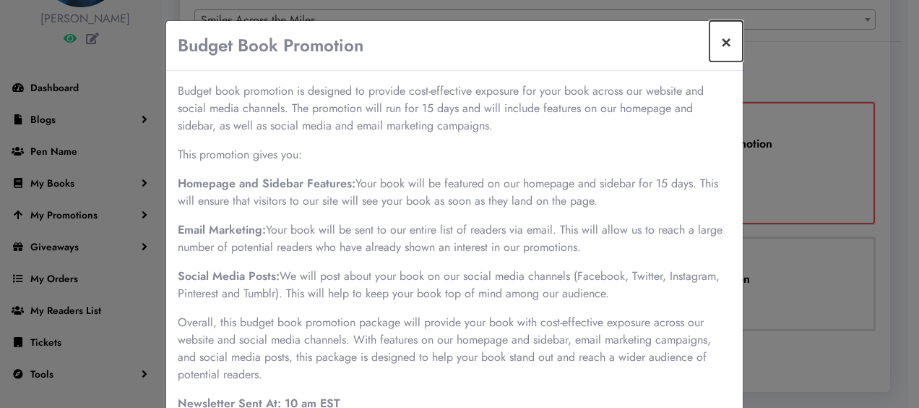
click at [724, 47] on button "×" at bounding box center [726, 41] width 33 height 40
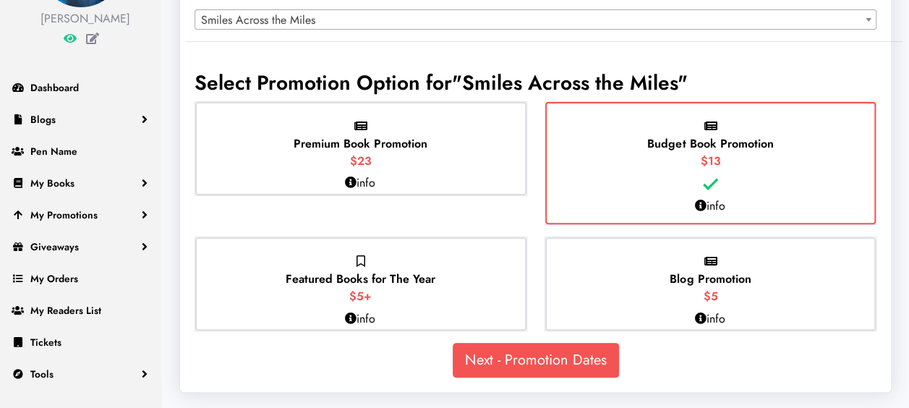
click at [345, 318] on icon at bounding box center [351, 318] width 12 height 12
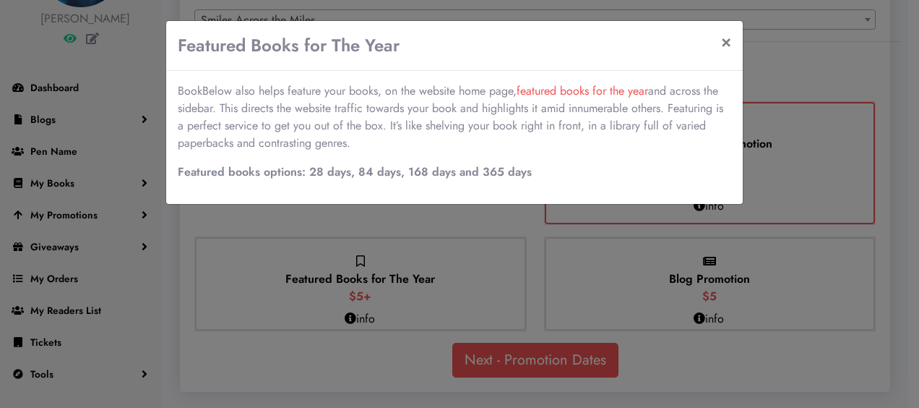
click at [400, 288] on div "Featured Books for The Year × BookBelow also helps feature your books, on the w…" at bounding box center [459, 204] width 919 height 408
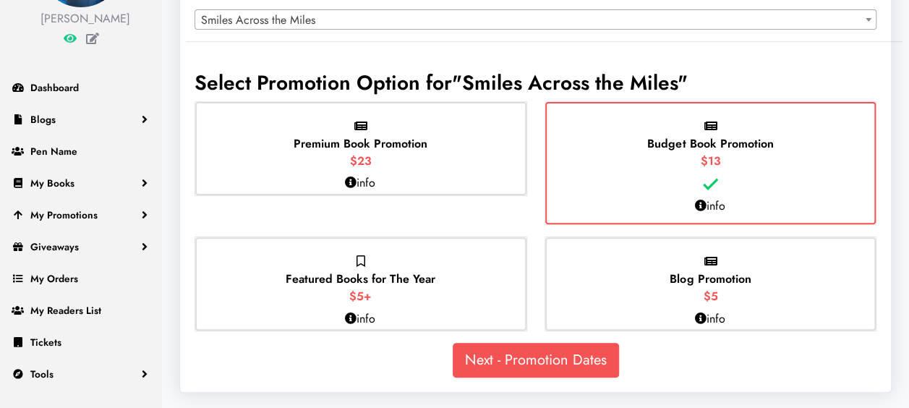
click at [400, 288] on p "Featured Books for The Year $5+" at bounding box center [361, 279] width 150 height 52
click at [0, 0] on input "Featured Books for The Year $5+" at bounding box center [0, 0] width 0 height 0
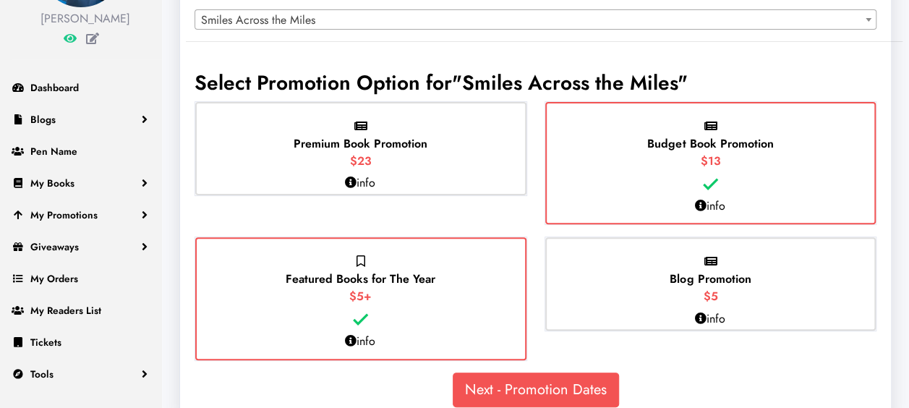
click at [704, 314] on icon at bounding box center [700, 318] width 12 height 12
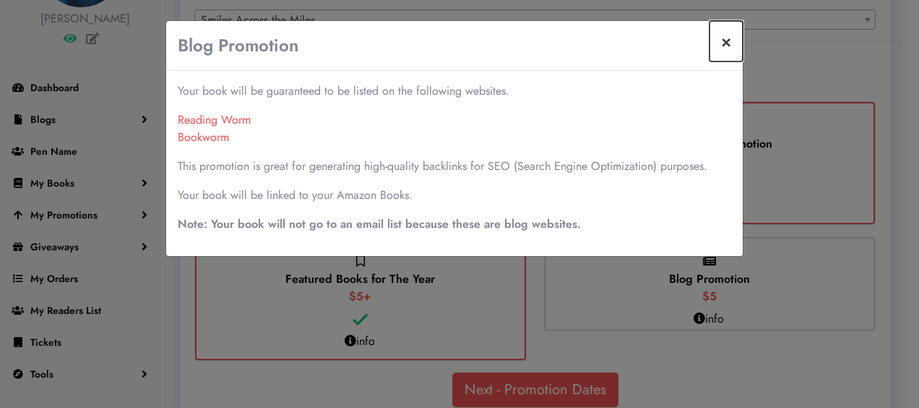
click at [727, 44] on button "×" at bounding box center [726, 41] width 33 height 40
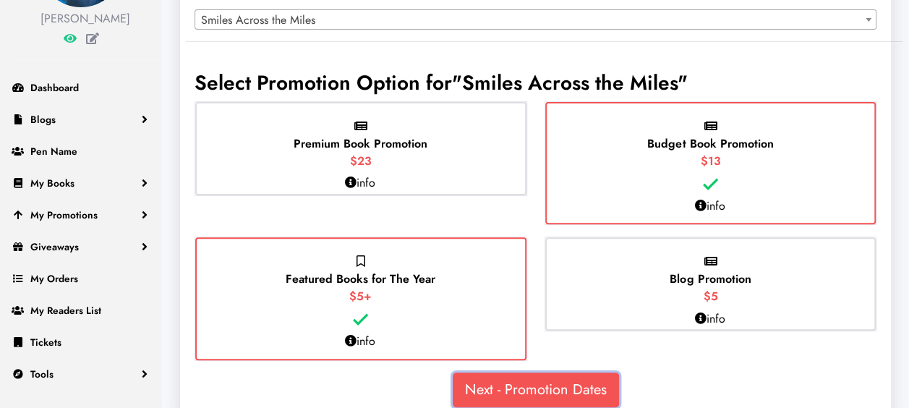
click at [545, 385] on link "Next - Promotion Dates" at bounding box center [536, 389] width 166 height 35
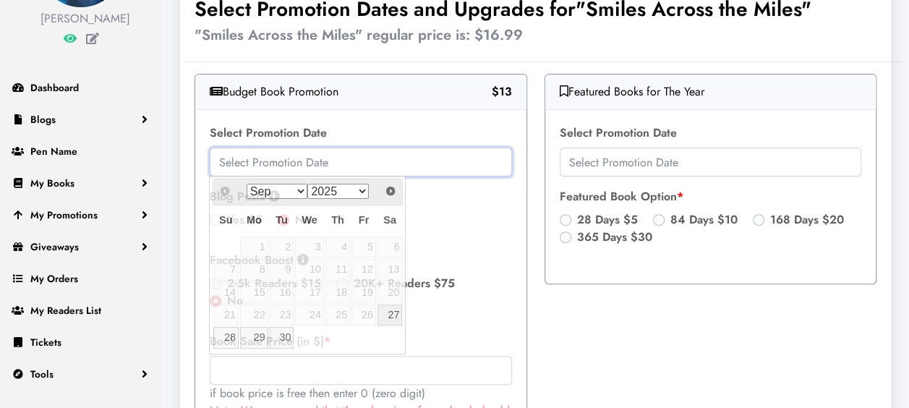
click at [304, 168] on input "text" at bounding box center [361, 161] width 302 height 29
click at [397, 309] on link "27" at bounding box center [389, 314] width 25 height 21
type input "[DATE]"
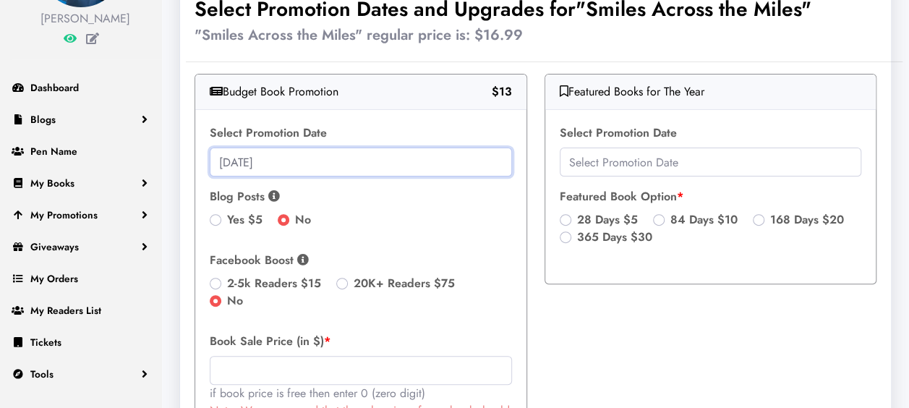
click at [320, 173] on input "2025-09-27" at bounding box center [361, 161] width 302 height 29
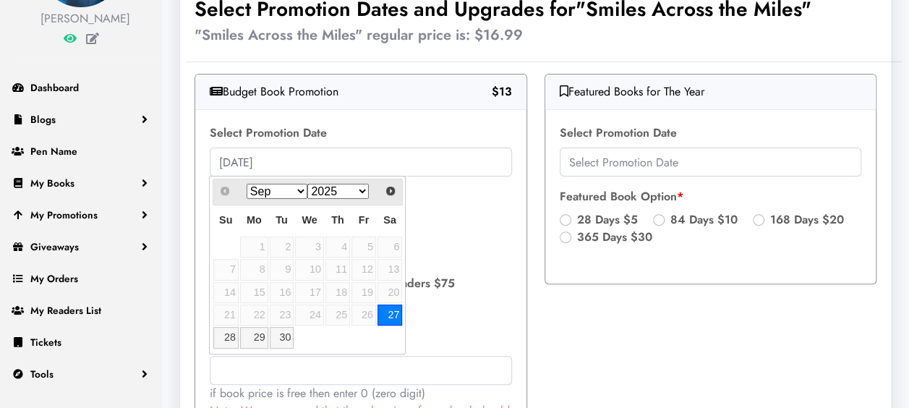
click at [301, 192] on select "Sep Oct Nov Dec" at bounding box center [276, 191] width 61 height 15
click at [442, 333] on label "Book Sale Price (in $)" at bounding box center [361, 341] width 302 height 17
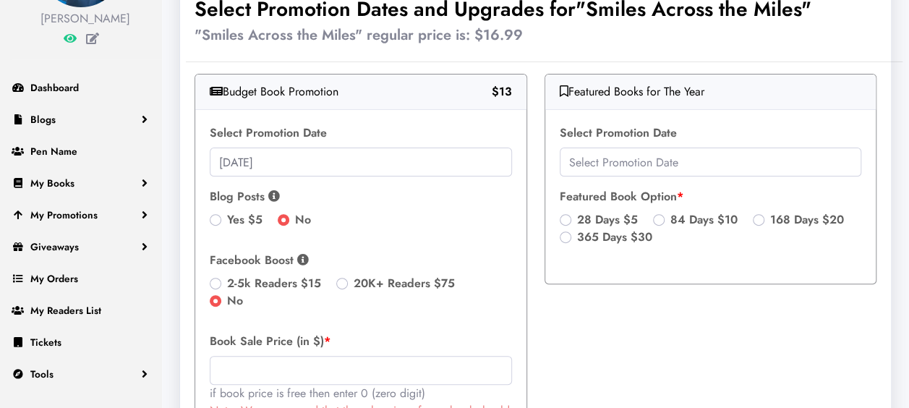
click at [227, 220] on label "Yes $5" at bounding box center [244, 219] width 35 height 17
click at [211, 220] on input "Yes $5" at bounding box center [216, 218] width 12 height 14
radio input "true"
click at [269, 195] on icon at bounding box center [274, 196] width 12 height 12
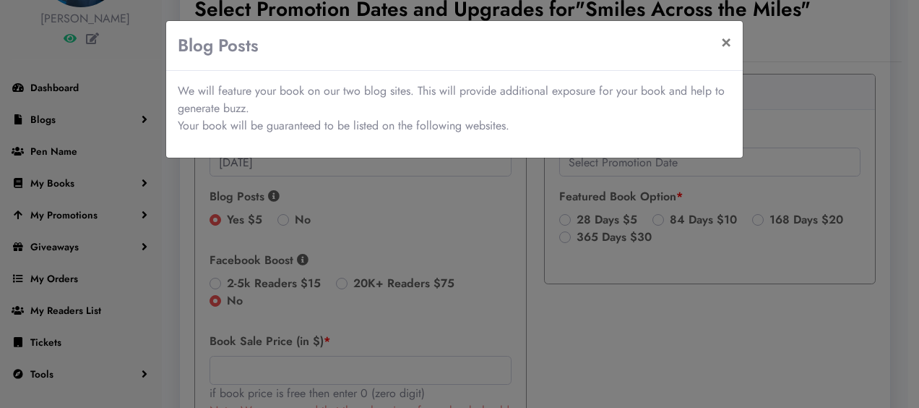
click at [270, 195] on div "Blog Posts × We will feature your book on our two blog sites. This will provide…" at bounding box center [459, 204] width 919 height 408
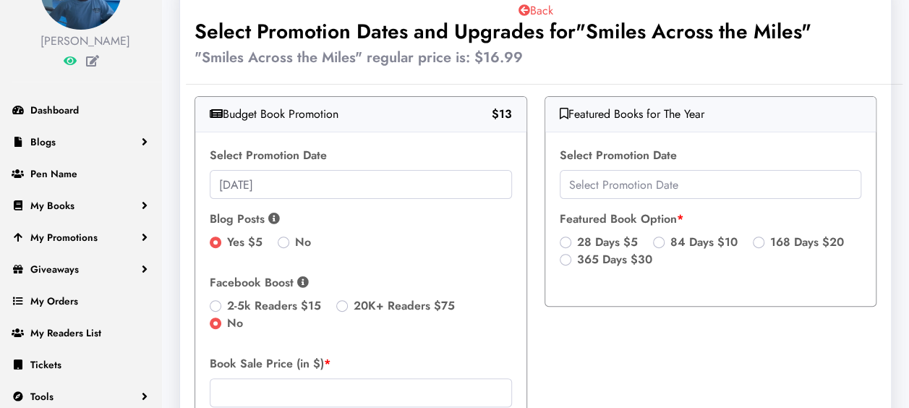
scroll to position [49, 0]
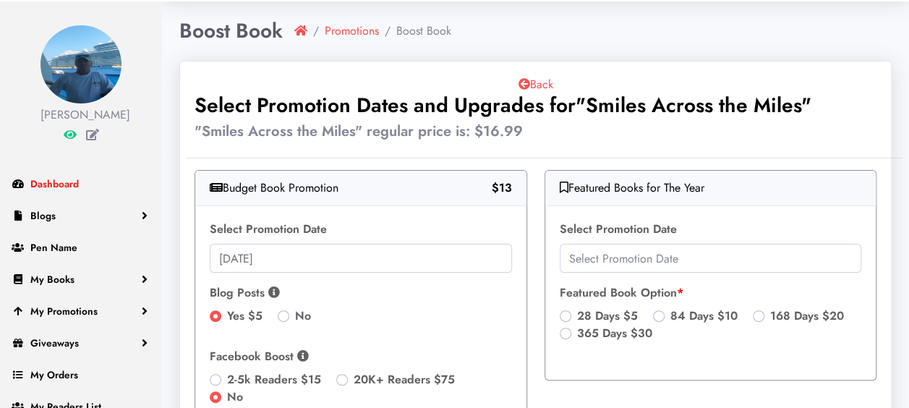
click at [77, 186] on span "Dashboard" at bounding box center [54, 183] width 48 height 14
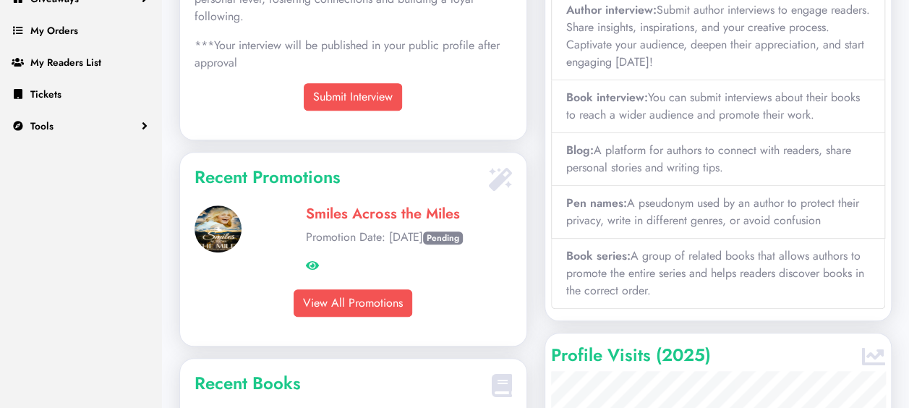
scroll to position [409, 0]
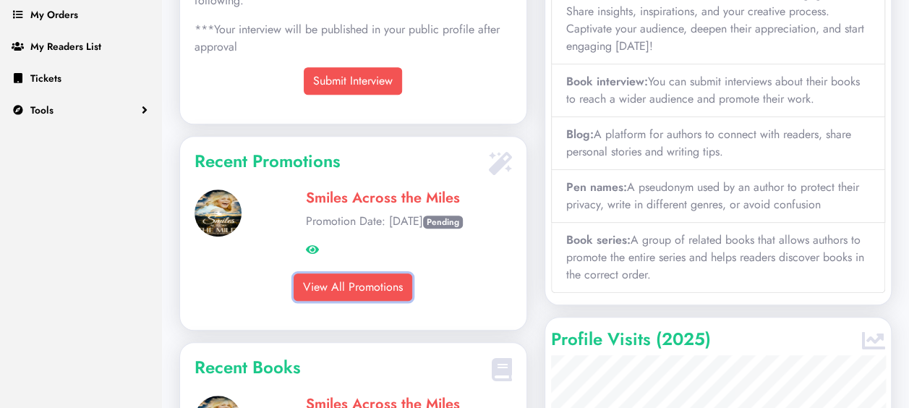
click at [374, 274] on link "View All Promotions" at bounding box center [352, 286] width 119 height 27
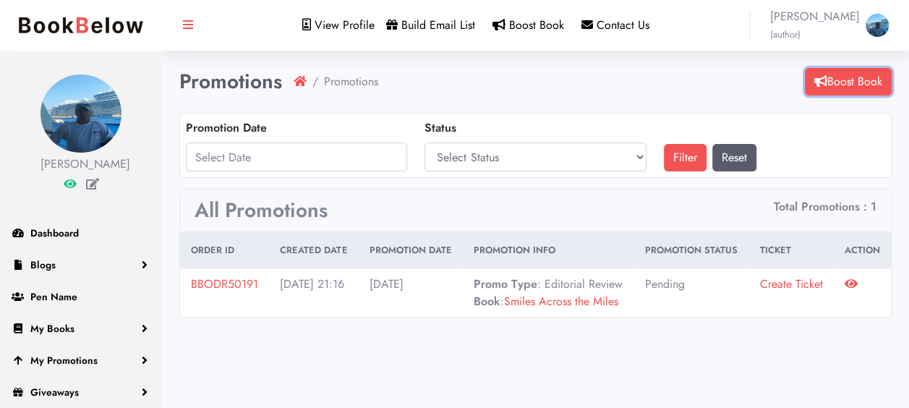
click at [834, 87] on link "Boost Book" at bounding box center [848, 81] width 87 height 27
click at [864, 80] on link "Boost Book" at bounding box center [848, 81] width 87 height 27
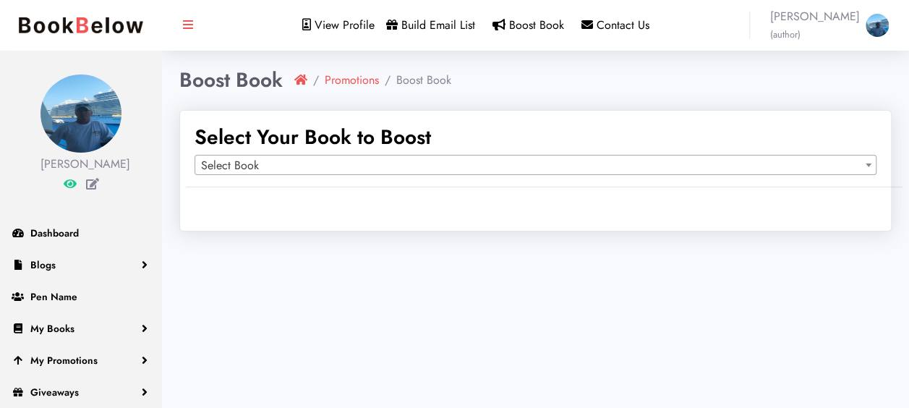
click at [345, 160] on span "Select Book" at bounding box center [535, 165] width 680 height 20
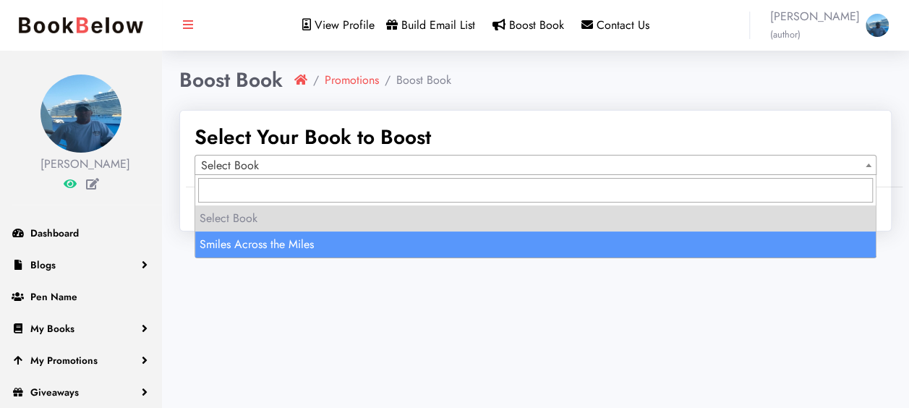
select select "149964"
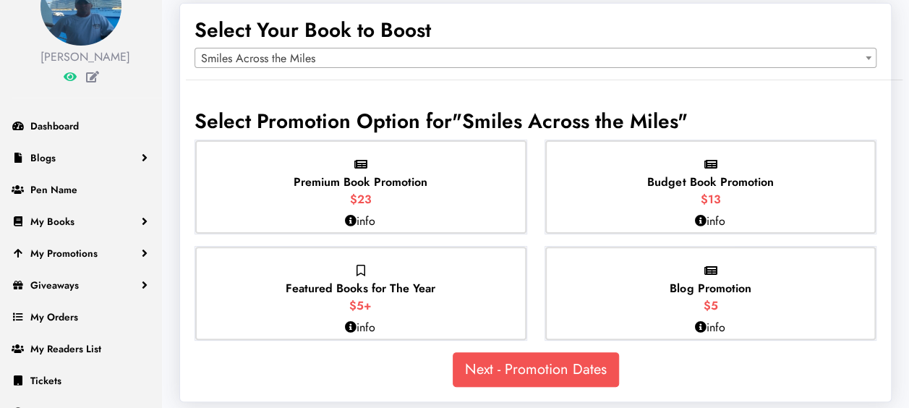
scroll to position [120, 0]
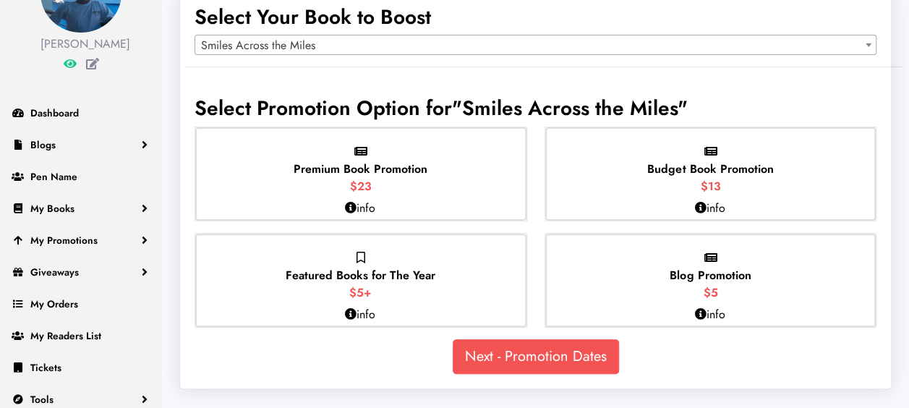
click at [752, 188] on p "Budget Book Promotion $13" at bounding box center [710, 169] width 126 height 52
click at [0, 0] on input "Budget Book Promotion $13" at bounding box center [0, 0] width 0 height 0
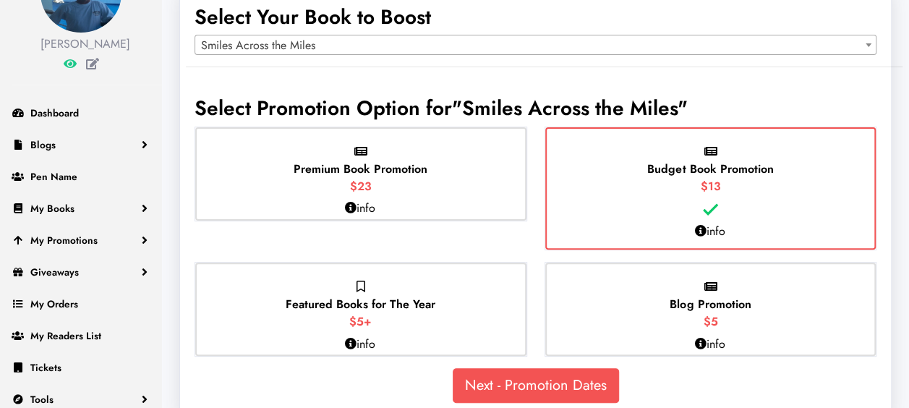
click at [734, 322] on p "Blog Promotion $5" at bounding box center [709, 304] width 81 height 52
click at [0, 0] on input "Blog Promotion $5" at bounding box center [0, 0] width 0 height 0
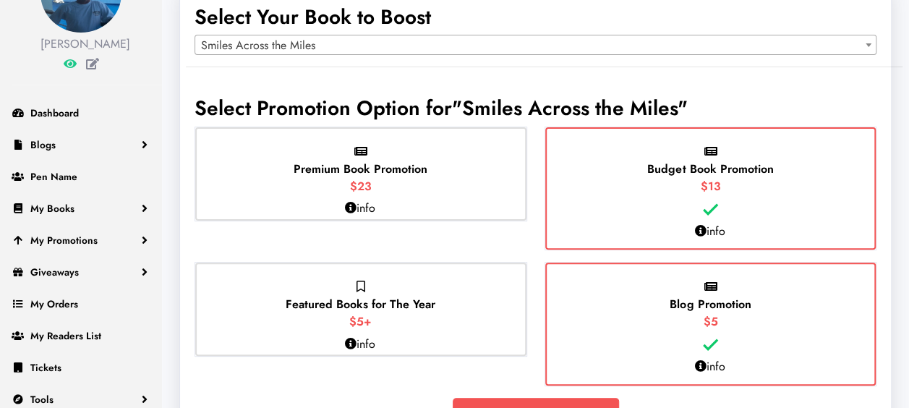
click at [734, 322] on p "Blog Promotion $5" at bounding box center [709, 304] width 81 height 52
click at [0, 0] on input "Blog Promotion $5" at bounding box center [0, 0] width 0 height 0
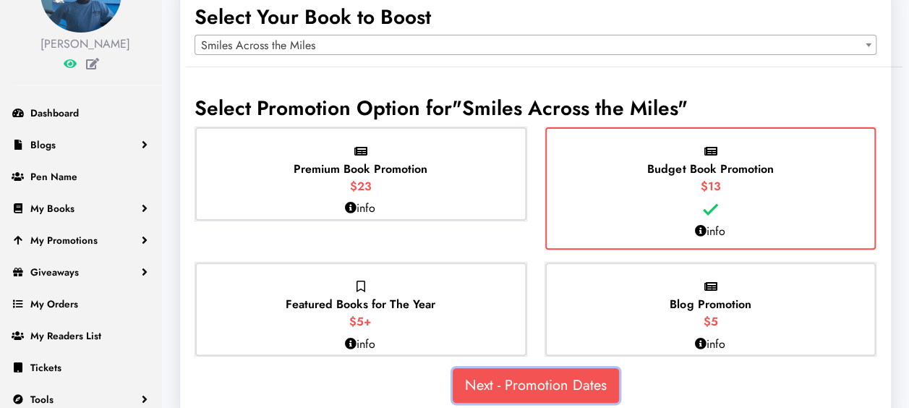
click at [552, 379] on link "Next - Promotion Dates" at bounding box center [536, 385] width 166 height 35
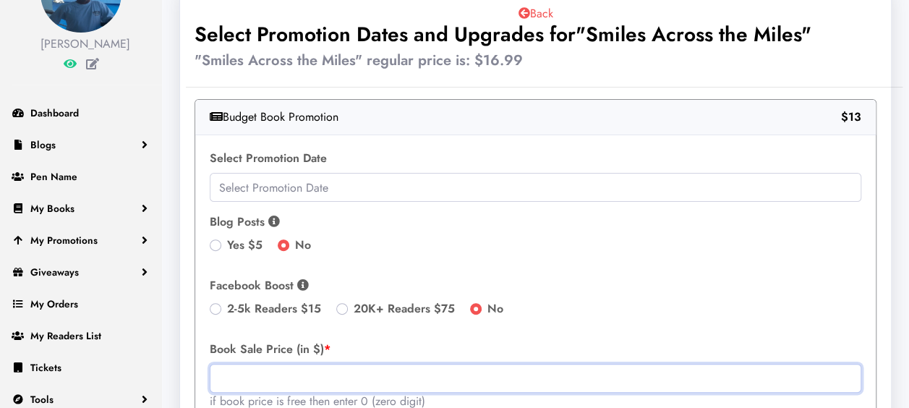
click at [552, 379] on input "text" at bounding box center [535, 378] width 651 height 29
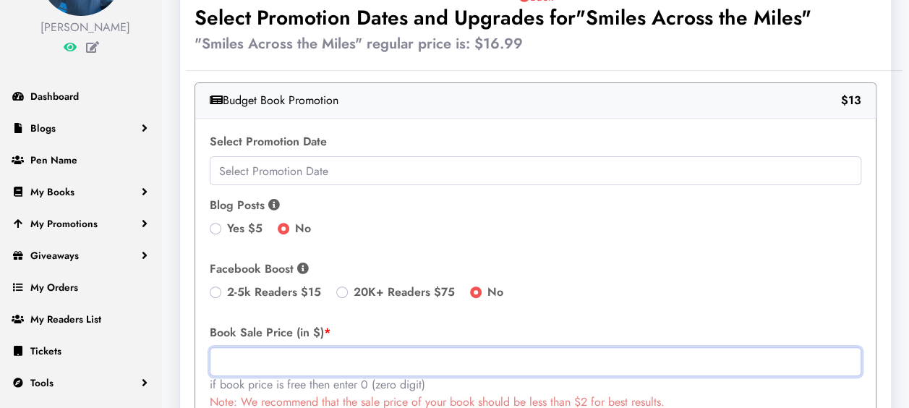
scroll to position [145, 0]
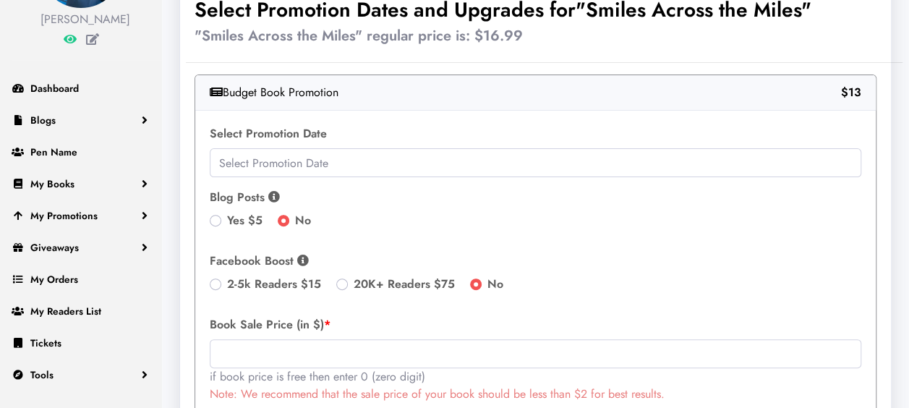
click at [266, 193] on label "Blog Posts We will feature your book on our two blog sites. This will provide a…" at bounding box center [535, 197] width 651 height 17
click at [270, 193] on icon at bounding box center [274, 197] width 12 height 12
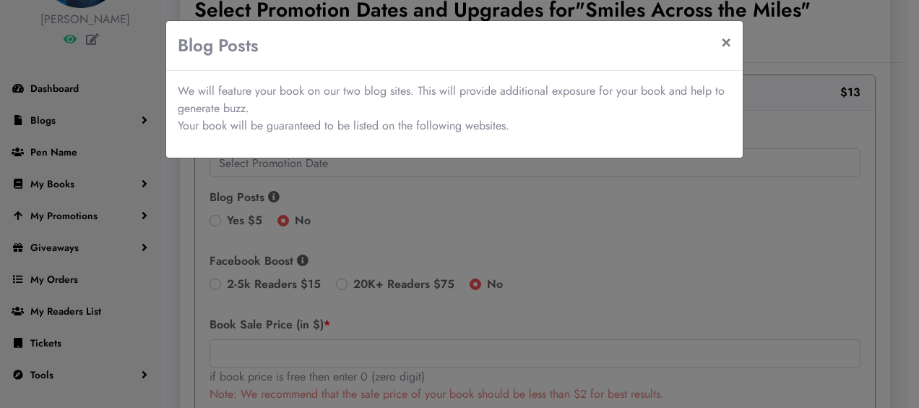
click at [366, 203] on div "Blog Posts × We will feature your book on our two blog sites. This will provide…" at bounding box center [459, 204] width 919 height 408
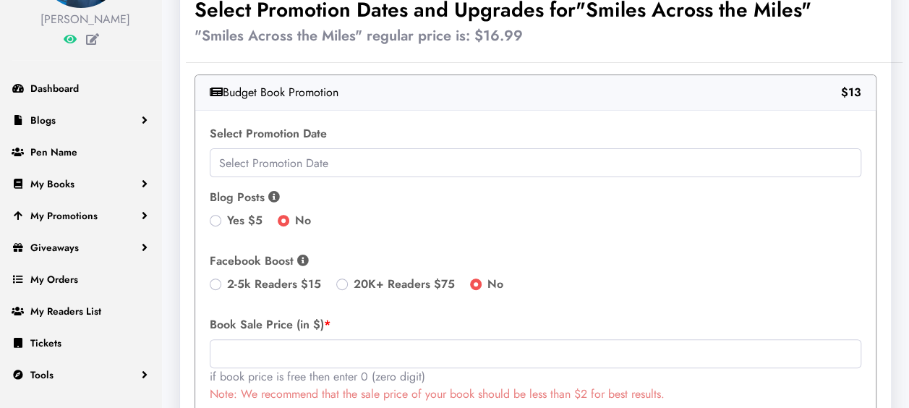
click at [272, 195] on icon at bounding box center [274, 197] width 12 height 12
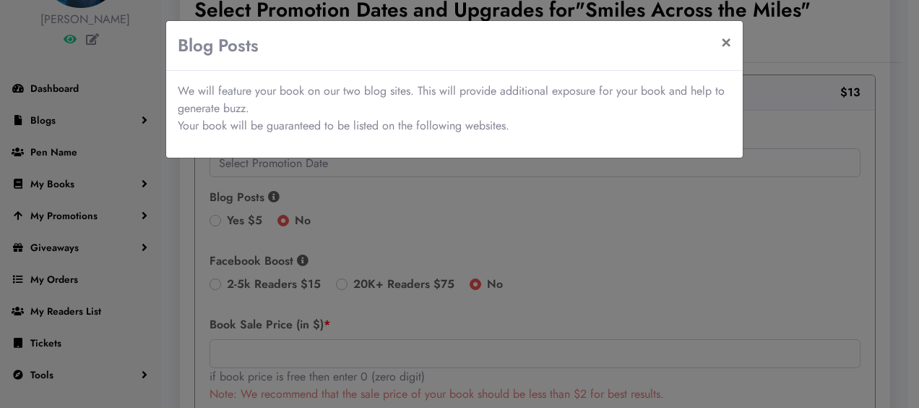
click at [272, 195] on div "Blog Posts × We will feature your book on our two blog sites. This will provide…" at bounding box center [459, 204] width 919 height 408
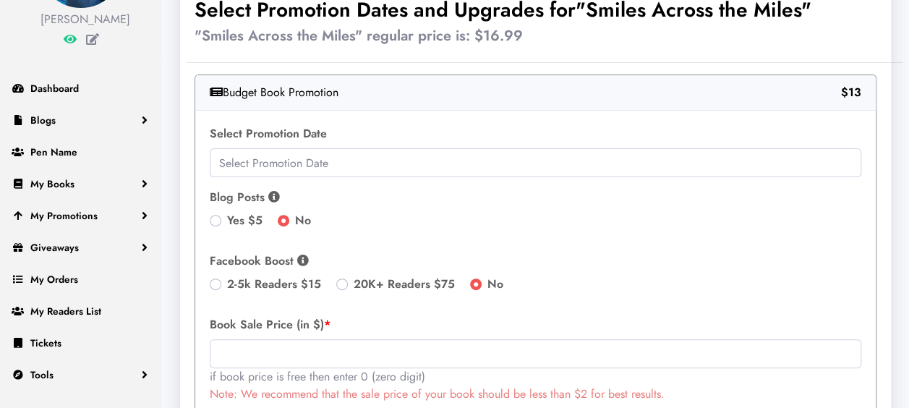
click at [297, 257] on icon at bounding box center [303, 260] width 12 height 12
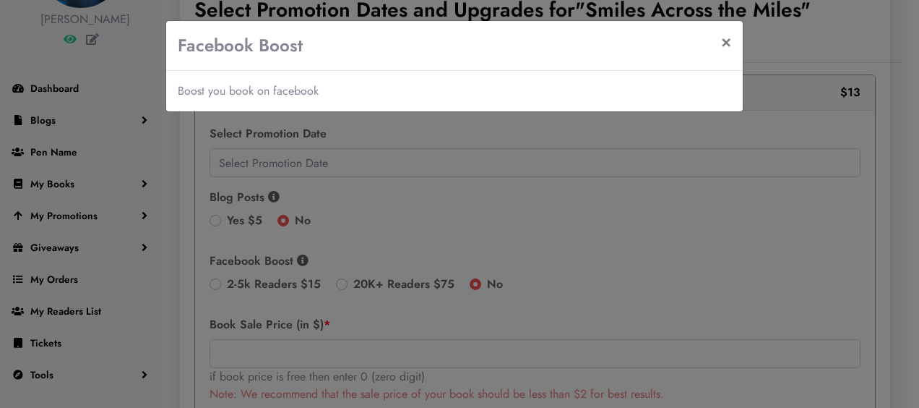
click at [298, 257] on div "Facebook Boost × Boost you book on facebook" at bounding box center [459, 204] width 919 height 408
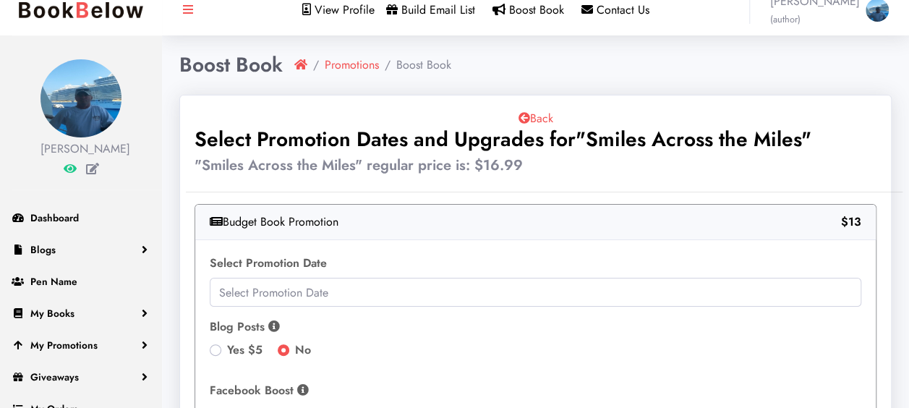
scroll to position [24, 0]
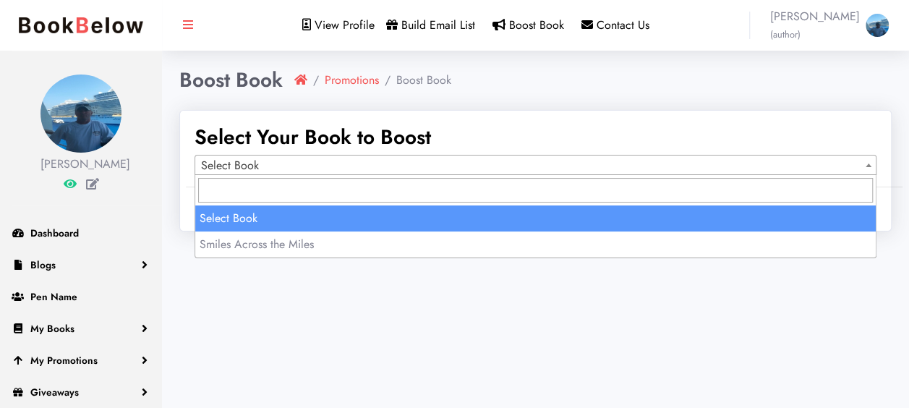
click at [472, 160] on span "Select Book" at bounding box center [535, 165] width 680 height 20
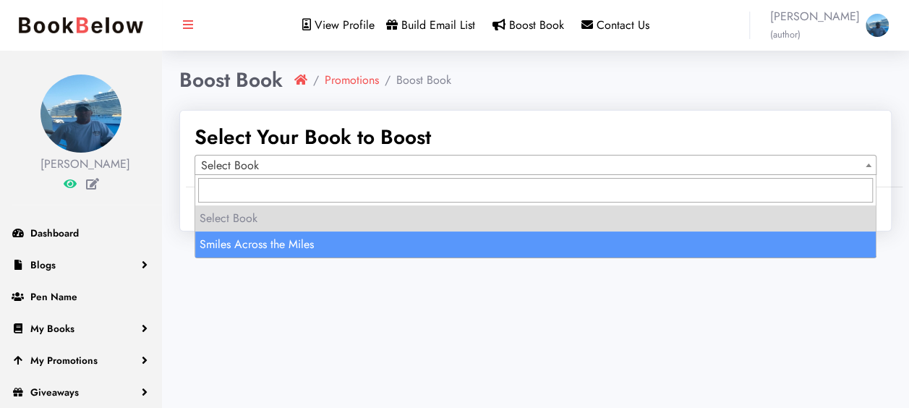
select select "149964"
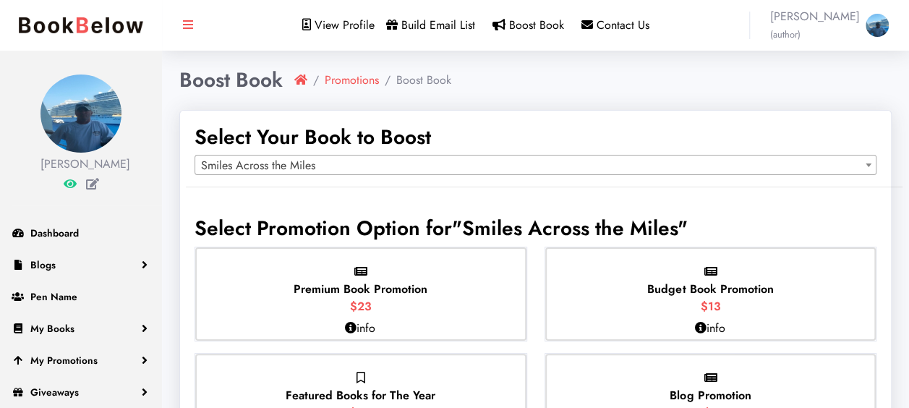
click at [706, 299] on span "$13" at bounding box center [710, 306] width 20 height 17
click at [0, 0] on input "Budget Book Promotion $13" at bounding box center [0, 0] width 0 height 0
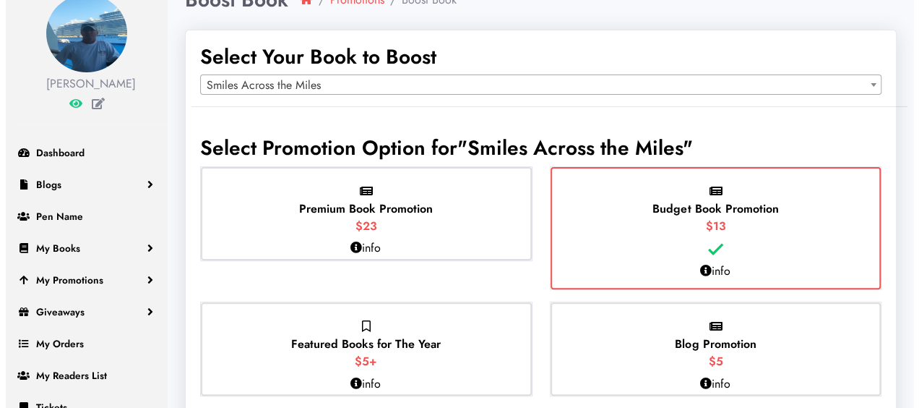
scroll to position [96, 0]
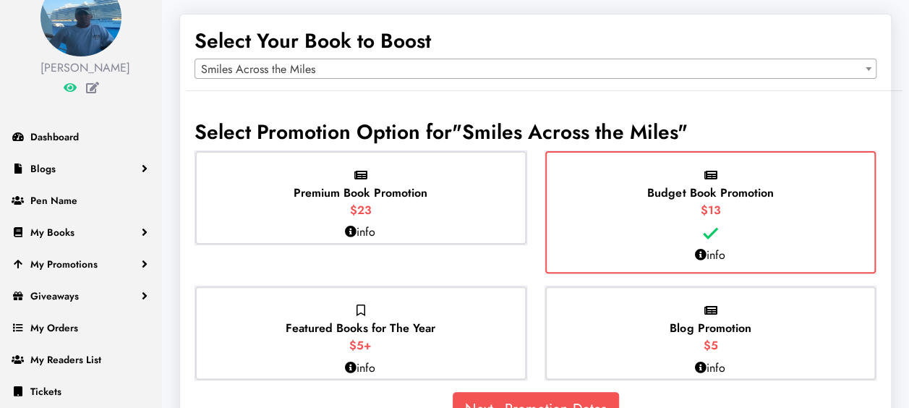
click at [700, 252] on icon at bounding box center [700, 255] width 12 height 12
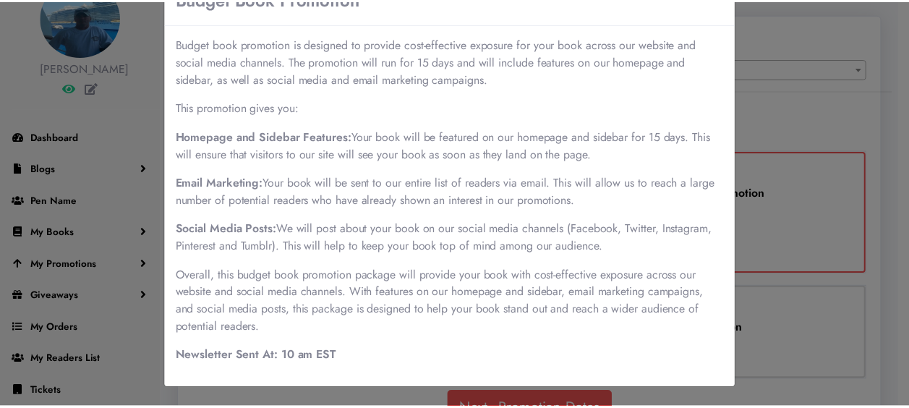
scroll to position [48, 0]
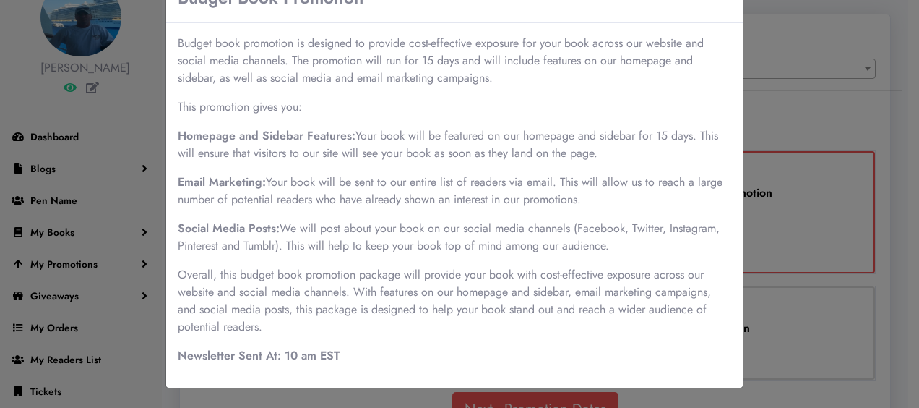
click at [797, 113] on div "Budget Book Promotion × Budget book promotion is designed to provide cost-effec…" at bounding box center [459, 204] width 919 height 408
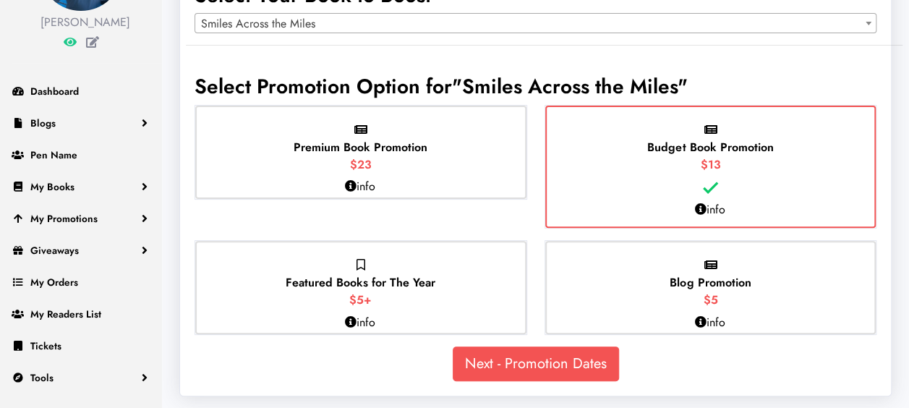
scroll to position [145, 0]
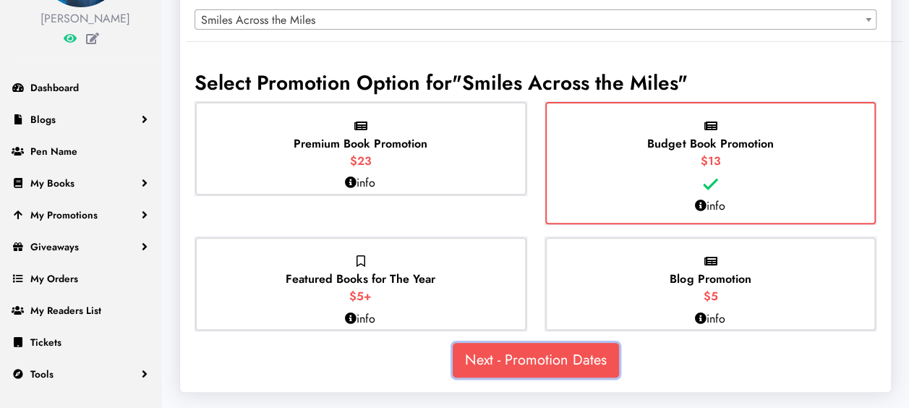
click at [526, 349] on link "Next - Promotion Dates" at bounding box center [536, 360] width 166 height 35
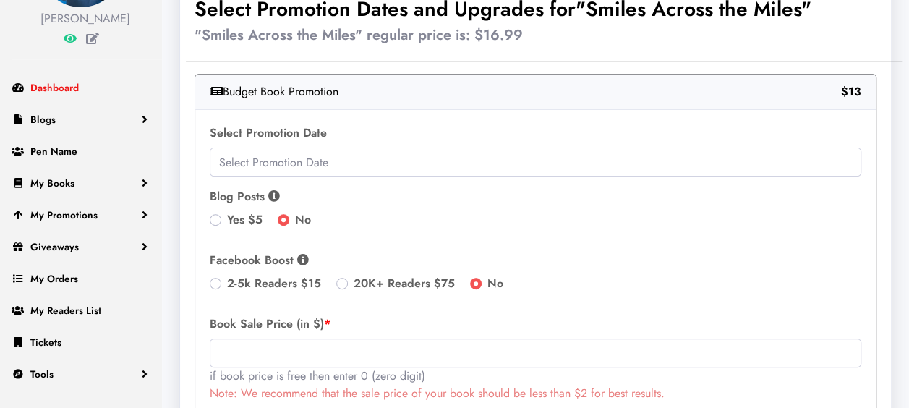
click at [34, 87] on span "Dashboard" at bounding box center [54, 87] width 48 height 14
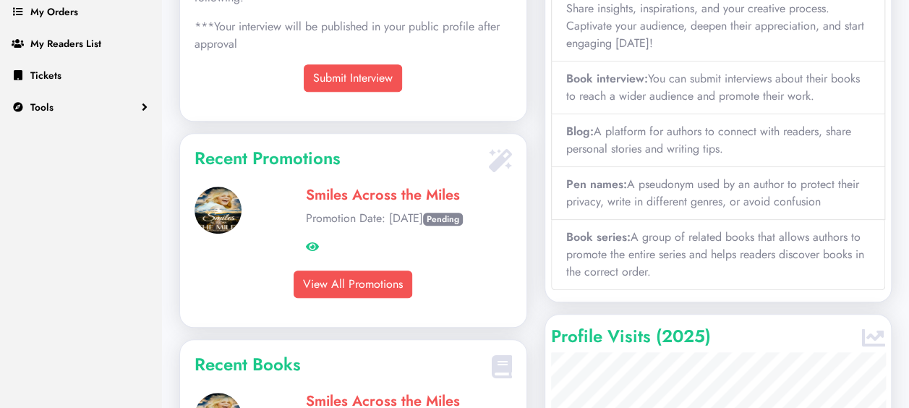
scroll to position [409, 0]
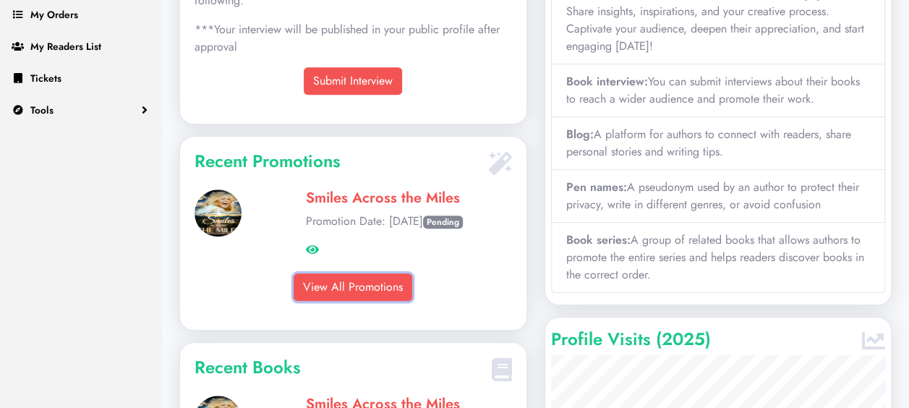
click at [320, 273] on link "View All Promotions" at bounding box center [352, 286] width 119 height 27
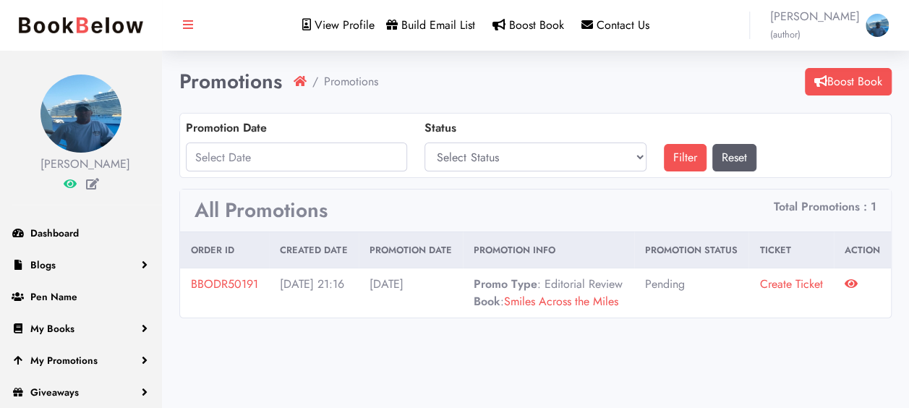
click at [851, 280] on icon at bounding box center [850, 284] width 13 height 12
